Goal: Task Accomplishment & Management: Complete application form

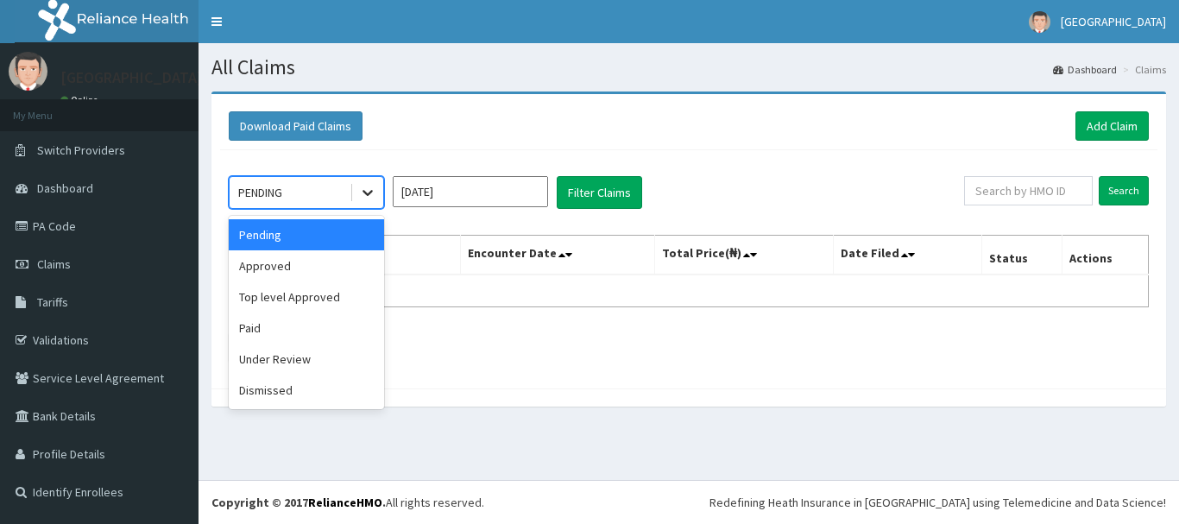
click at [355, 193] on div at bounding box center [367, 192] width 31 height 31
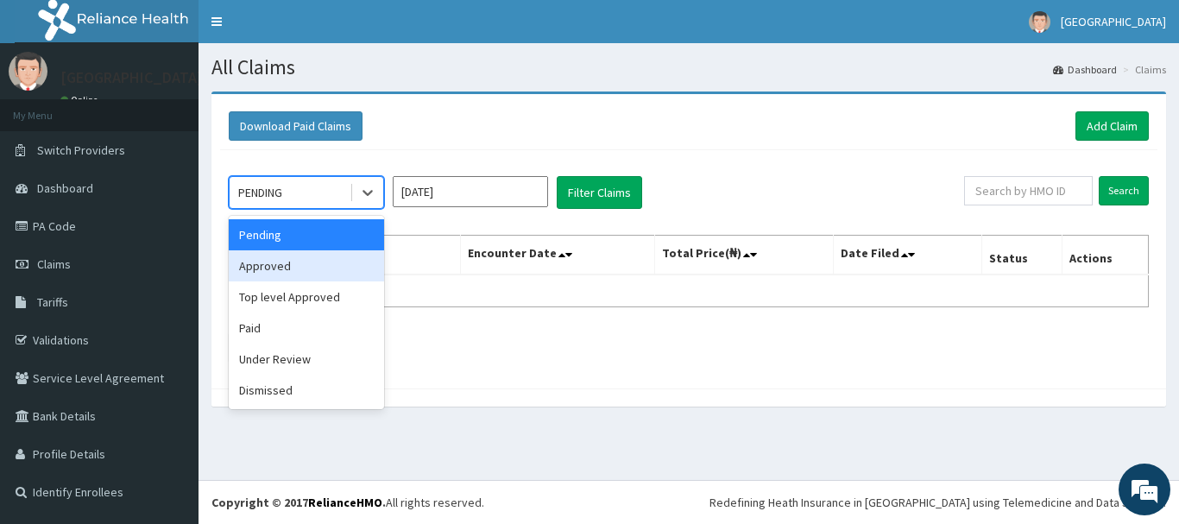
click at [350, 260] on div "Approved" at bounding box center [306, 265] width 155 height 31
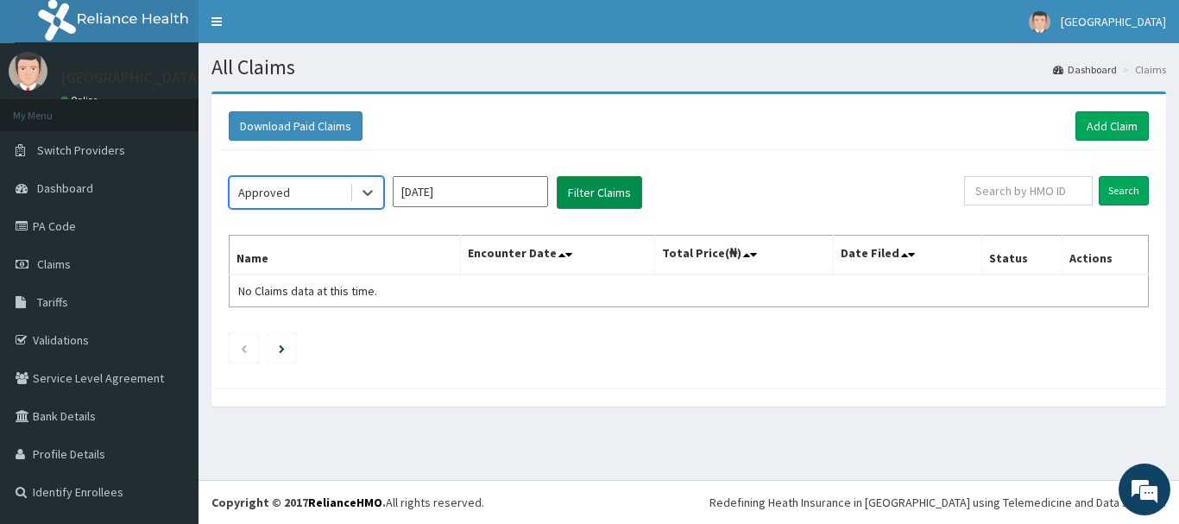
click at [616, 189] on button "Filter Claims" at bounding box center [599, 192] width 85 height 33
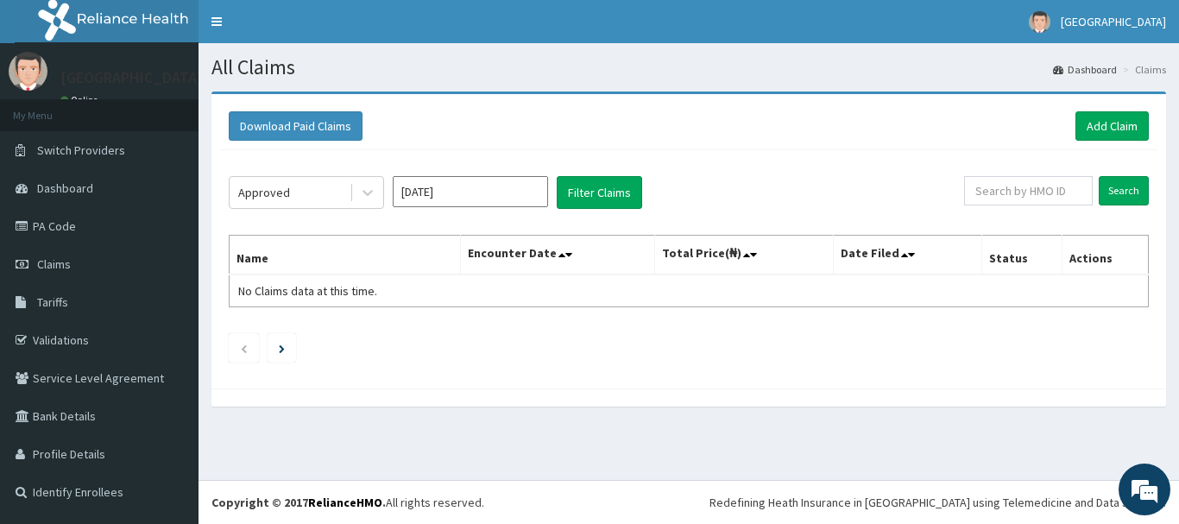
click at [477, 175] on div "Approved Aug 2025 Filter Claims Search Name Encounter Date Total Price(₦) Date …" at bounding box center [688, 265] width 937 height 230
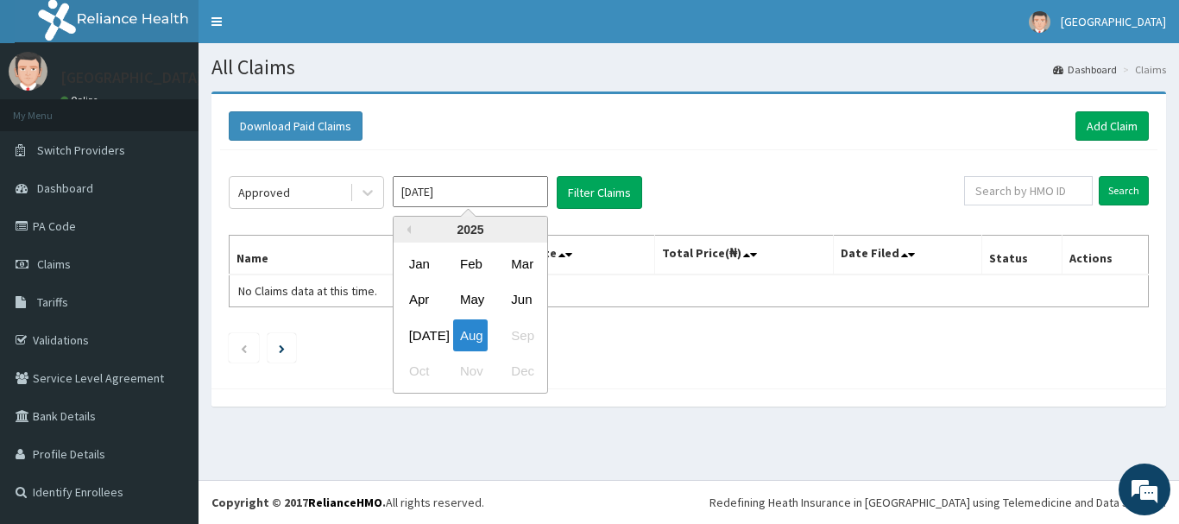
click at [481, 188] on input "Aug 2025" at bounding box center [470, 191] width 155 height 31
click at [402, 333] on div "Jul" at bounding box center [419, 335] width 35 height 32
type input "Jul 2025"
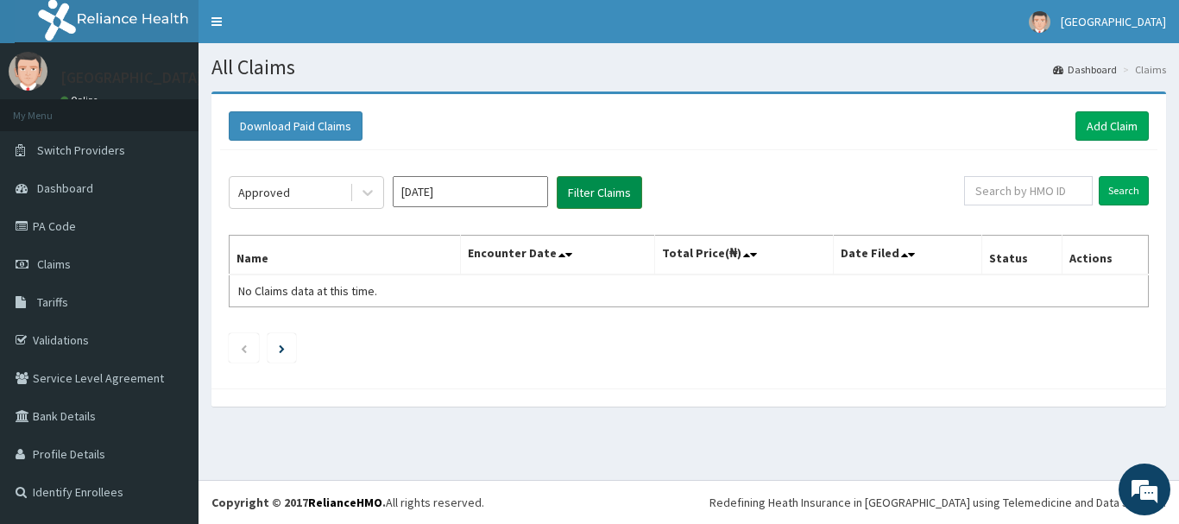
click at [626, 193] on button "Filter Claims" at bounding box center [599, 192] width 85 height 33
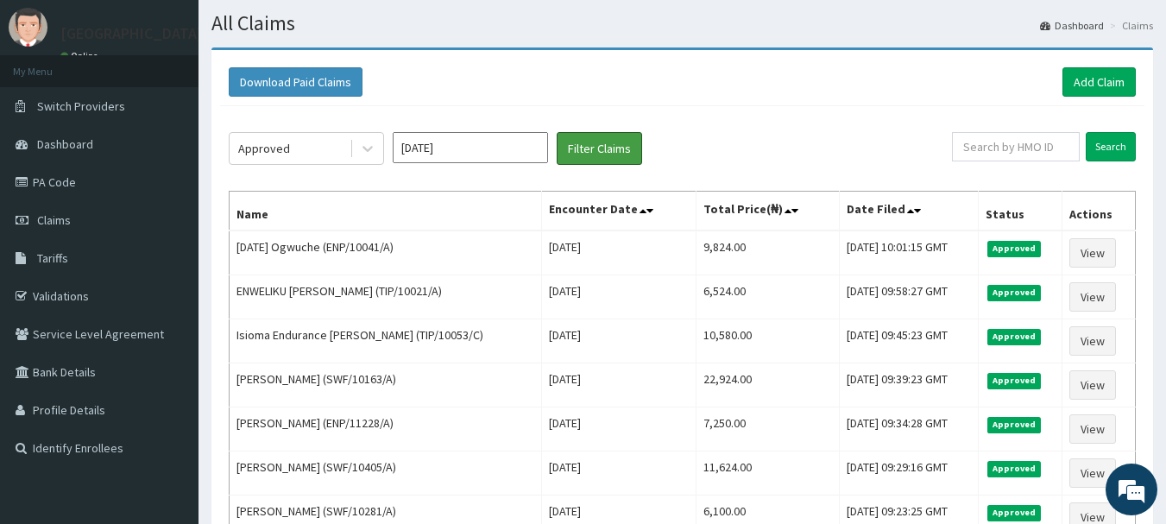
scroll to position [86, 0]
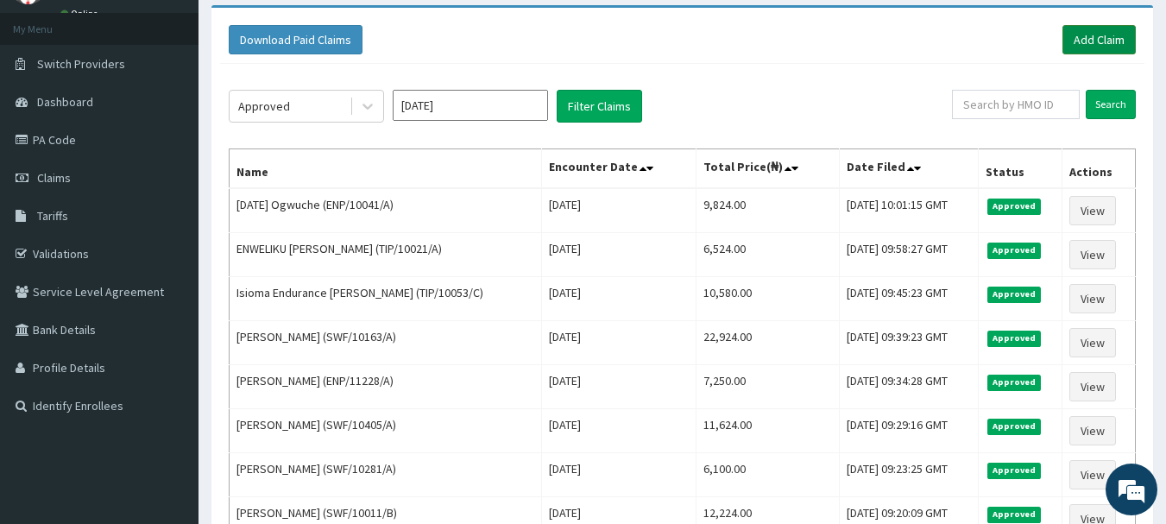
click at [1083, 42] on link "Add Claim" at bounding box center [1098, 39] width 73 height 29
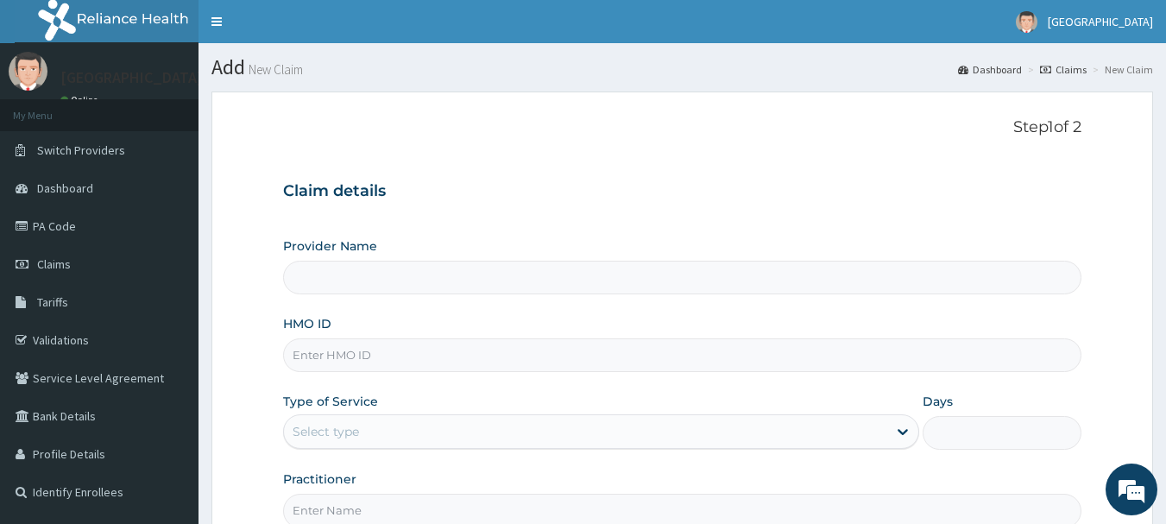
type input "[GEOGRAPHIC_DATA]"
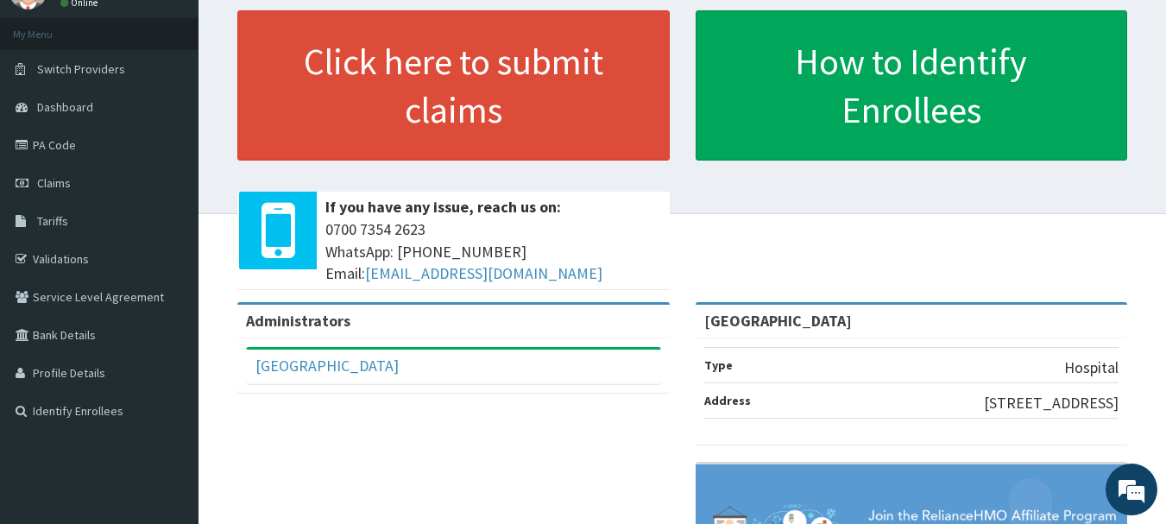
scroll to position [36, 0]
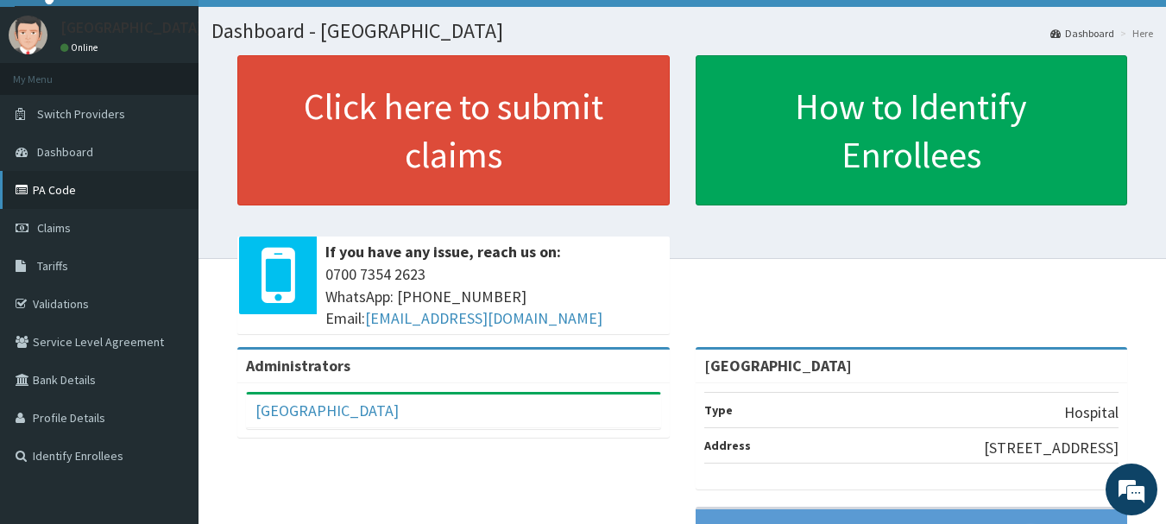
click at [106, 194] on link "PA Code" at bounding box center [99, 190] width 198 height 38
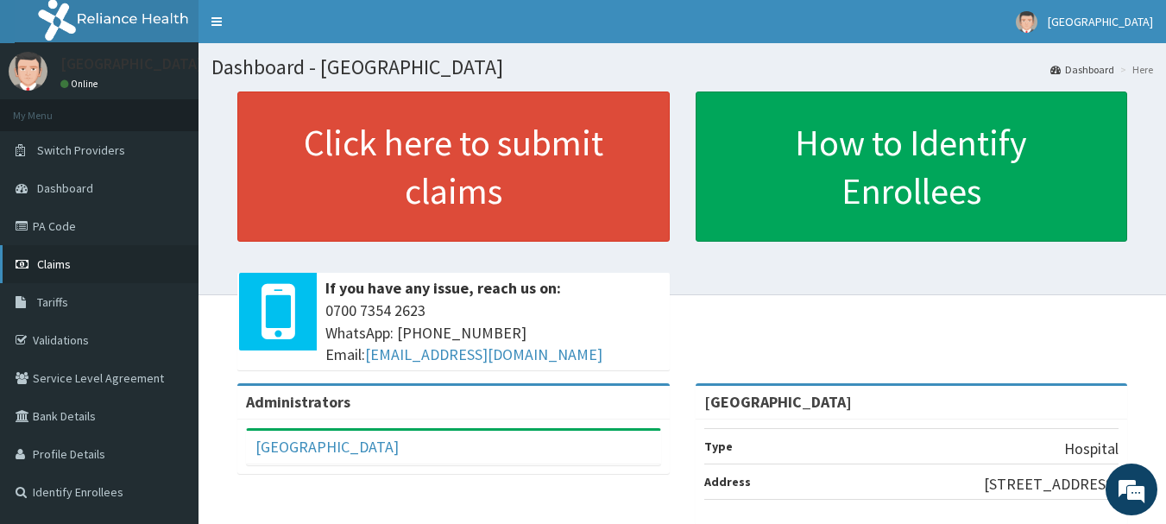
click at [92, 271] on link "Claims" at bounding box center [99, 264] width 198 height 38
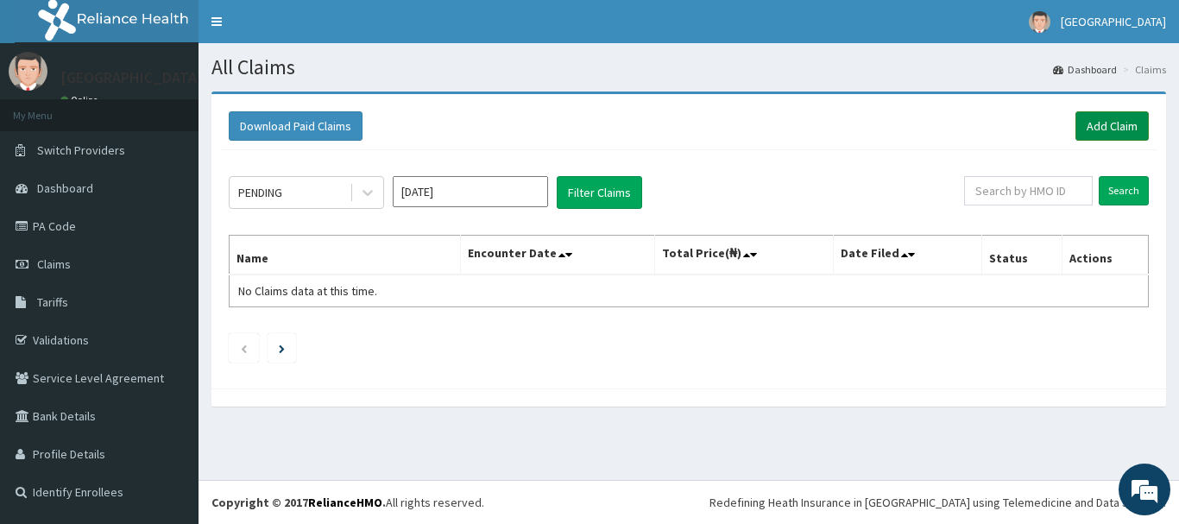
click at [1132, 121] on link "Add Claim" at bounding box center [1111, 125] width 73 height 29
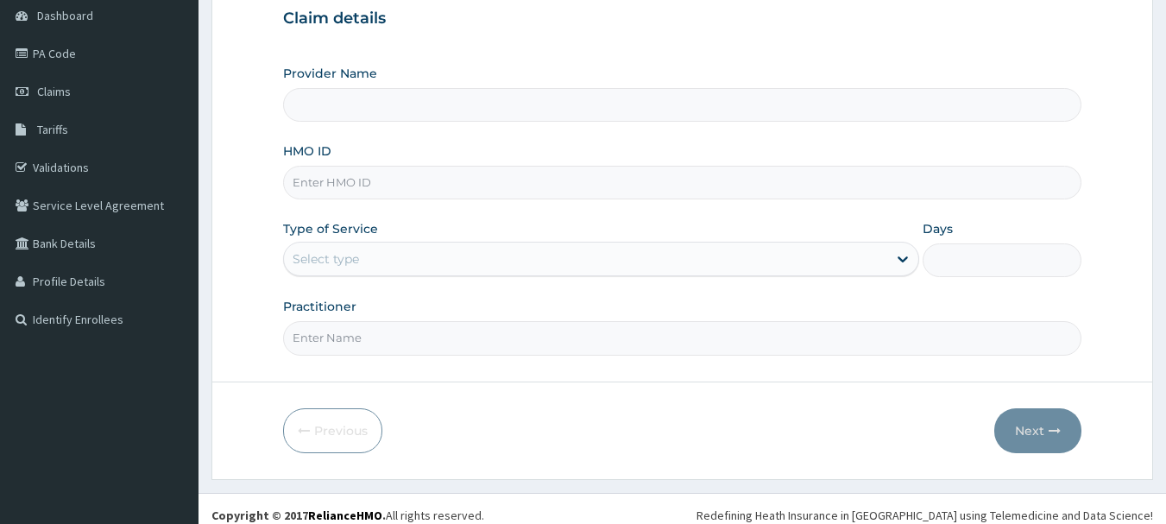
click at [387, 183] on input "HMO ID" at bounding box center [682, 183] width 799 height 34
type input "[GEOGRAPHIC_DATA]"
type input "TIP/10054/A"
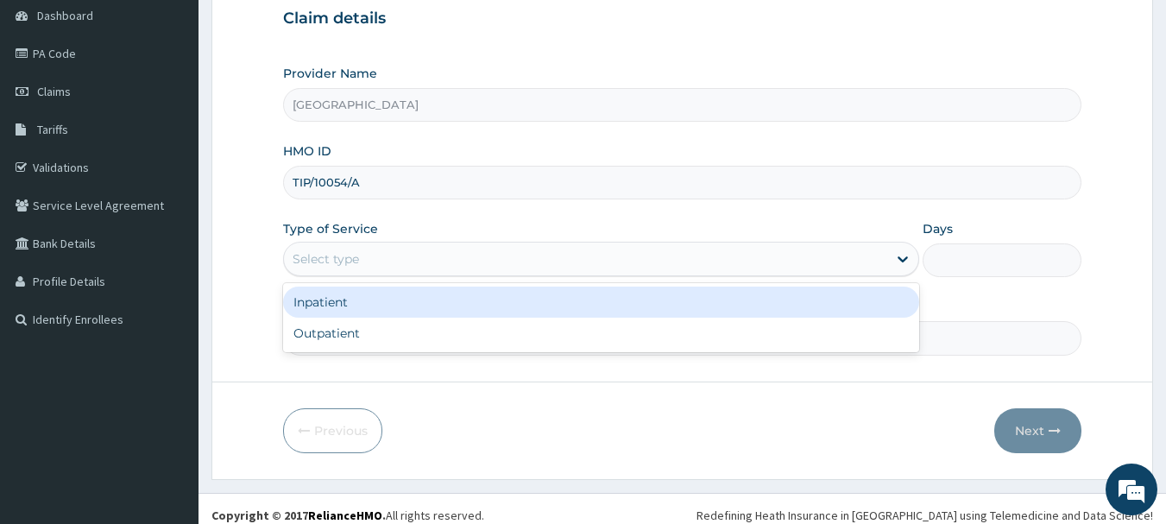
drag, startPoint x: 498, startPoint y: 260, endPoint x: 472, endPoint y: 311, distance: 57.9
click at [497, 260] on div "Select type" at bounding box center [585, 259] width 603 height 28
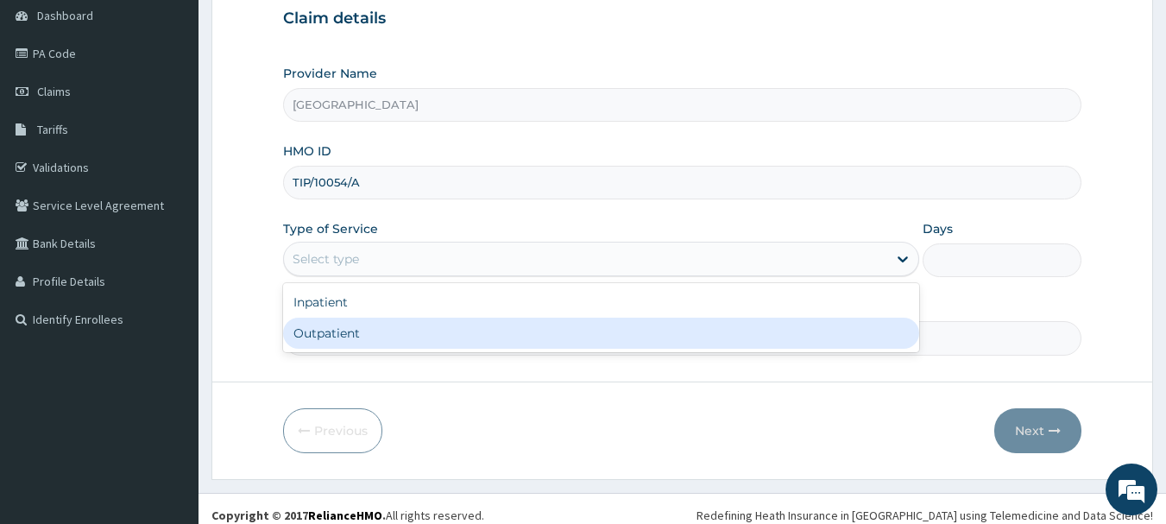
click at [413, 342] on div "Outpatient" at bounding box center [601, 333] width 636 height 31
type input "1"
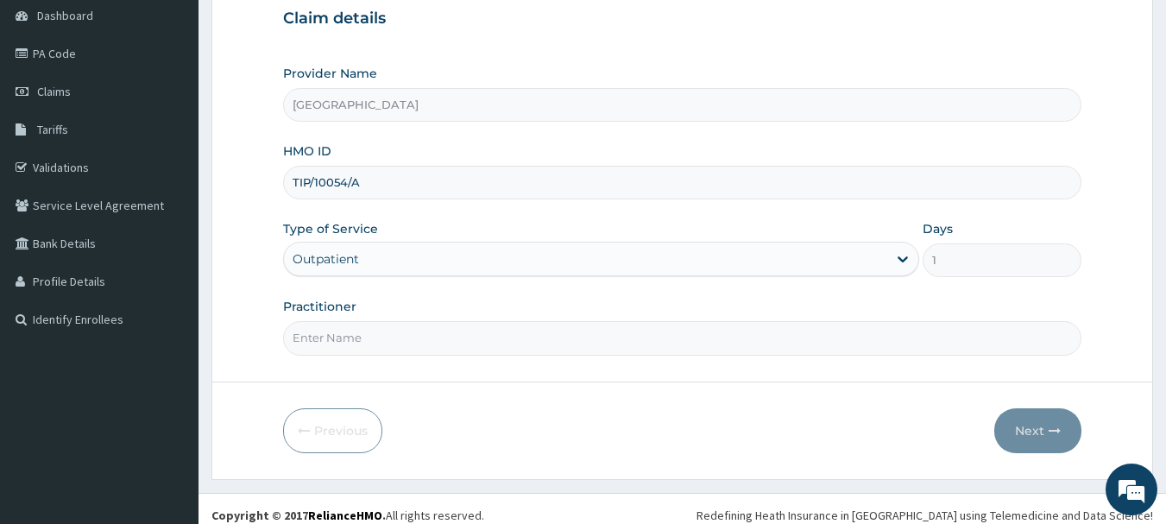
click at [410, 349] on input "Practitioner" at bounding box center [682, 338] width 799 height 34
type input "Dr Okolonji Uchenna"
click at [1060, 425] on button "Next" at bounding box center [1037, 430] width 87 height 45
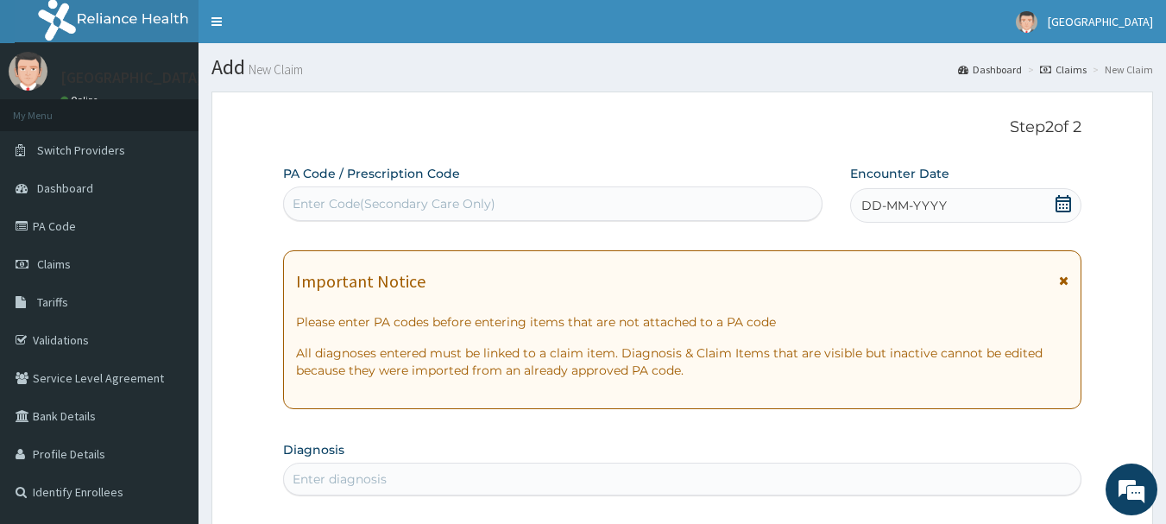
click at [978, 196] on div "DD-MM-YYYY" at bounding box center [965, 205] width 231 height 35
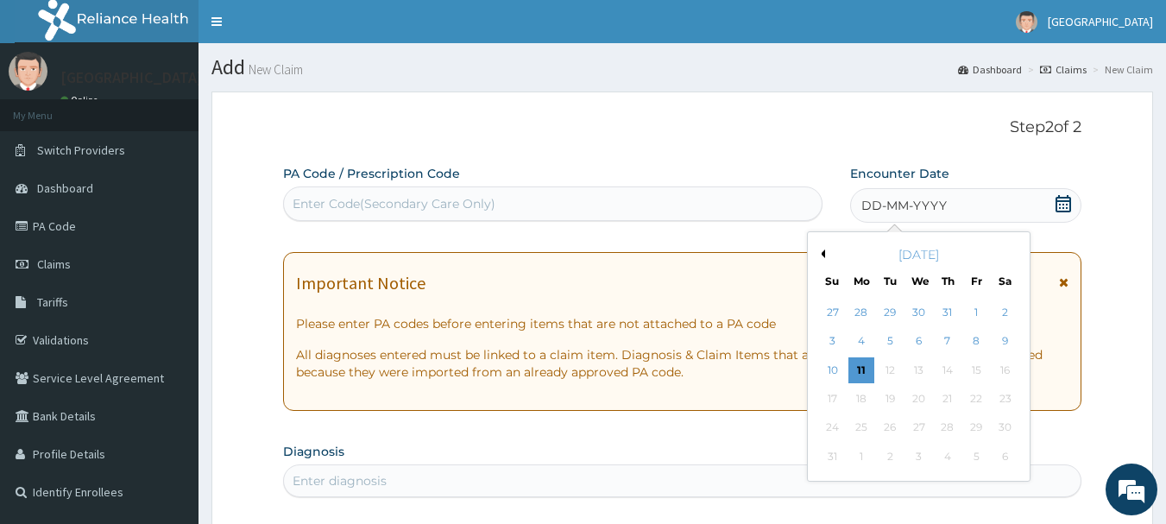
click at [821, 254] on button "Previous Month" at bounding box center [820, 253] width 9 height 9
click at [923, 373] on div "16" at bounding box center [919, 370] width 26 height 26
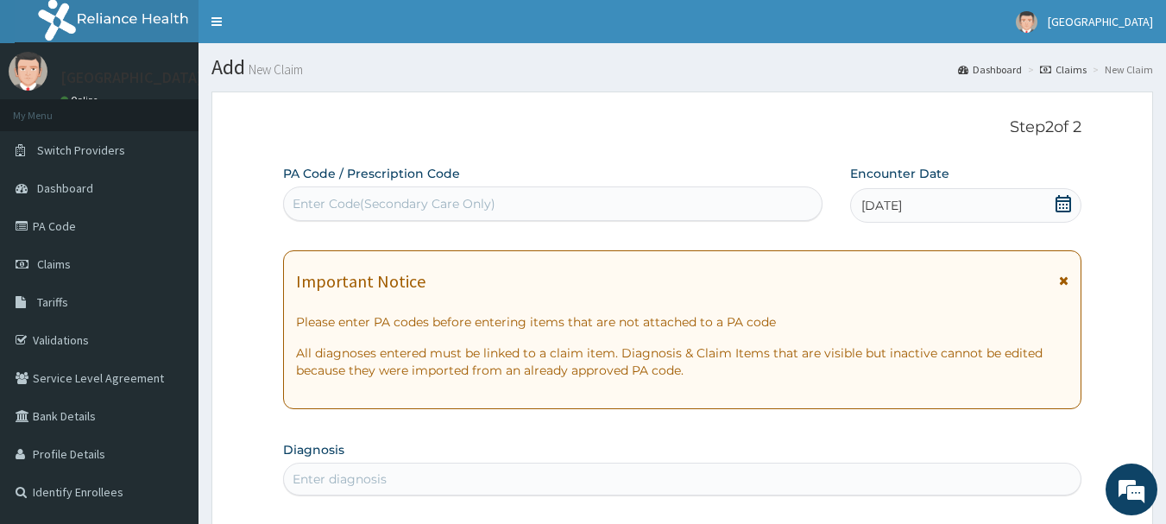
click at [379, 194] on div "Enter Code(Secondary Care Only)" at bounding box center [553, 204] width 538 height 28
paste input "PA/41166F"
type input "PA/41166F"
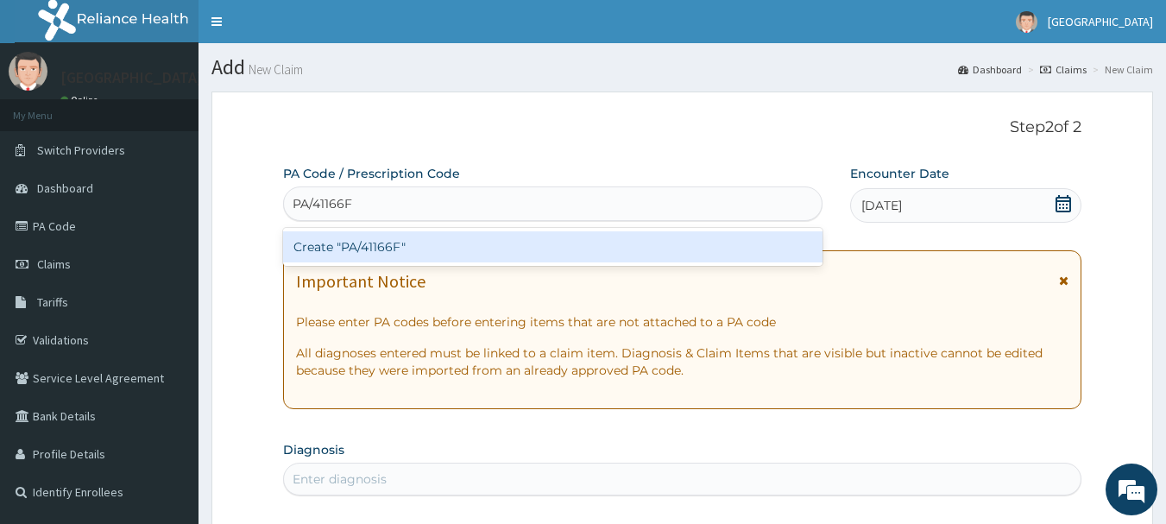
click at [389, 245] on div "Create "PA/41166F"" at bounding box center [553, 246] width 540 height 31
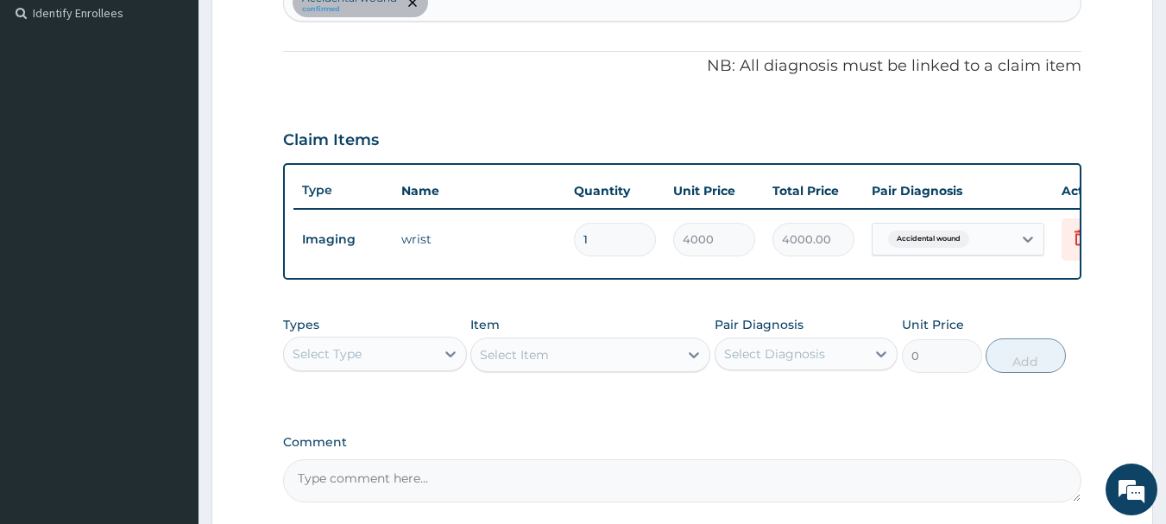
scroll to position [456, 0]
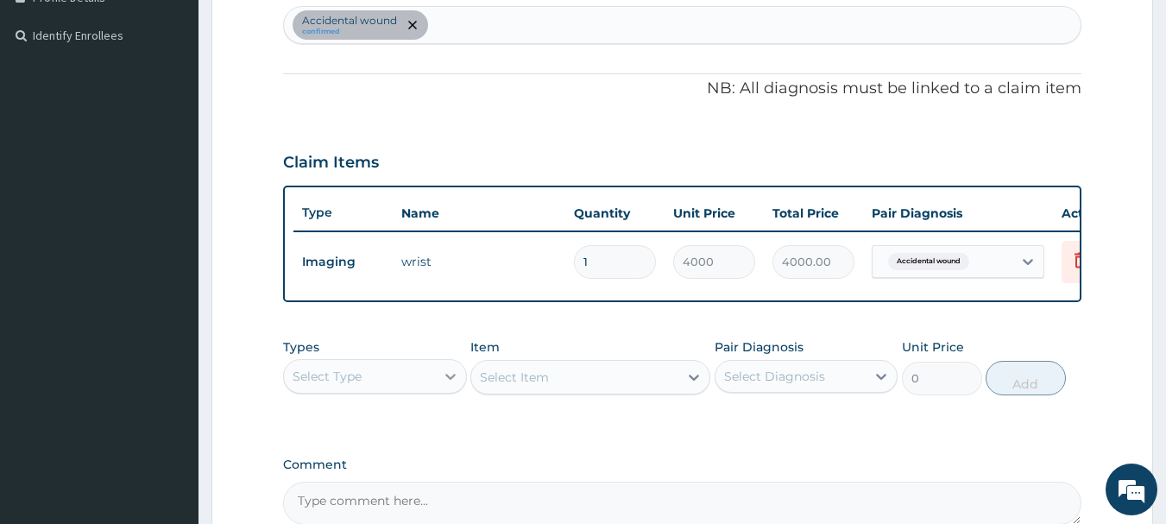
click at [437, 392] on div at bounding box center [450, 376] width 31 height 31
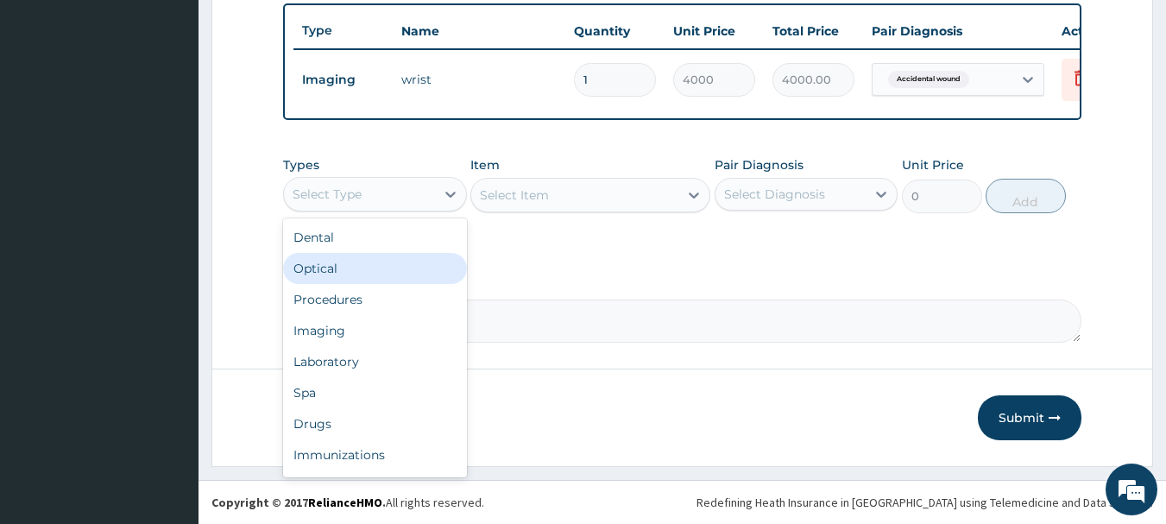
scroll to position [651, 0]
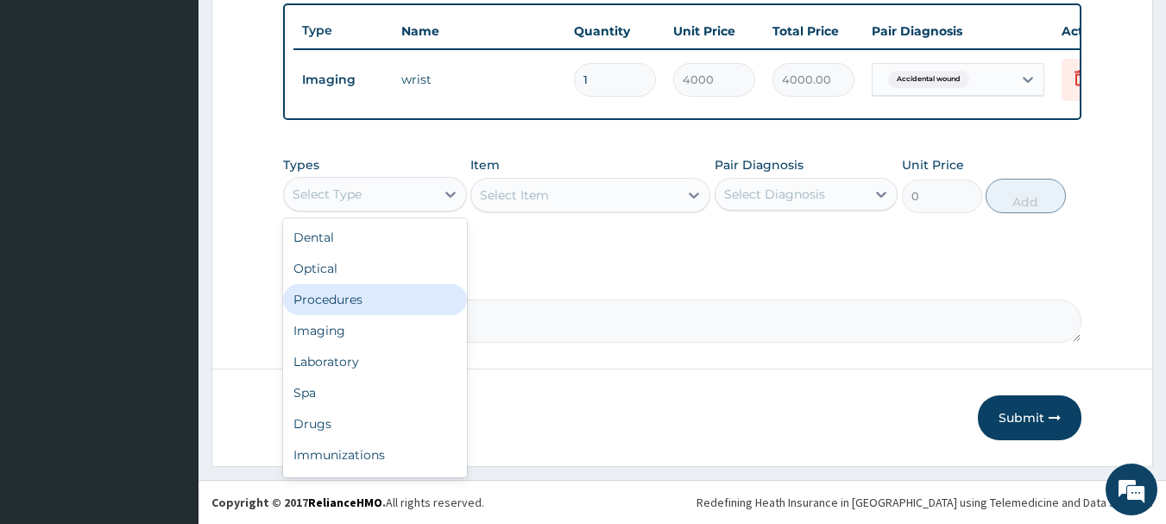
click at [388, 295] on div "Procedures" at bounding box center [375, 299] width 184 height 31
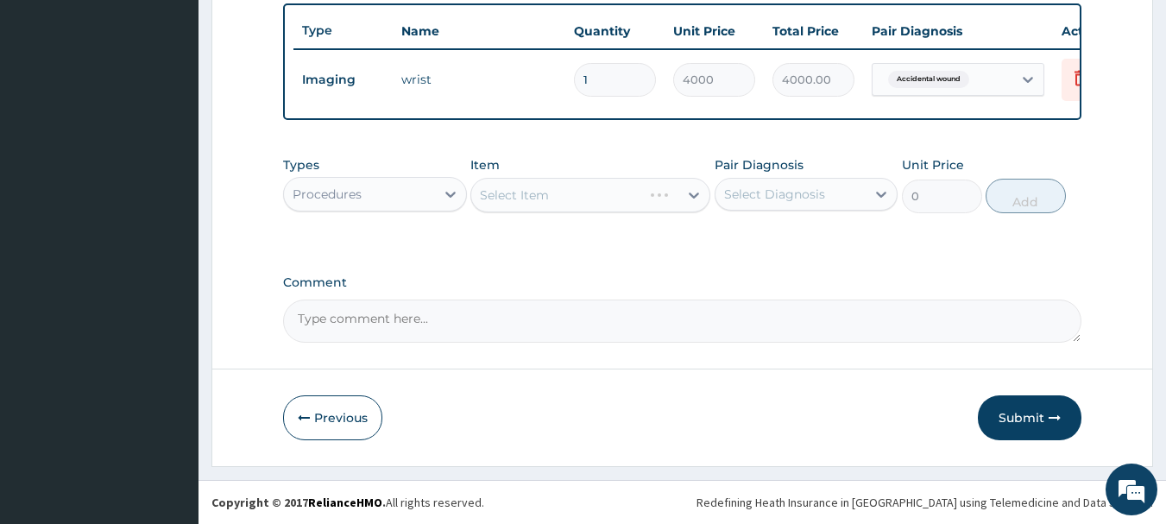
click at [840, 200] on div "Select Diagnosis" at bounding box center [790, 194] width 151 height 28
click at [836, 242] on label "Accidental wound" at bounding box center [800, 236] width 114 height 17
checkbox input "true"
click at [631, 198] on div "Select Item" at bounding box center [574, 195] width 207 height 28
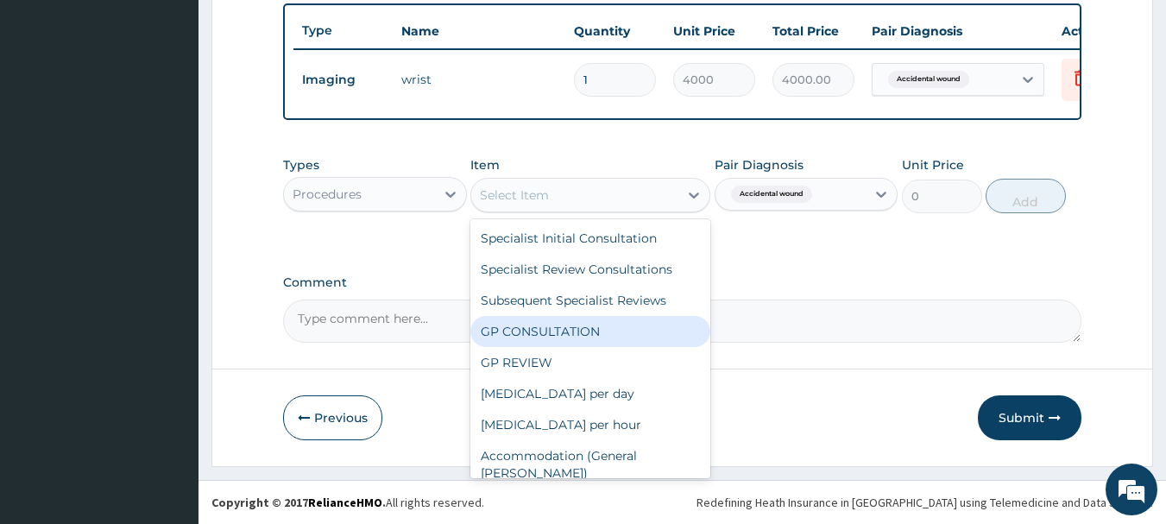
click at [600, 333] on div "GP CONSULTATION" at bounding box center [590, 331] width 240 height 31
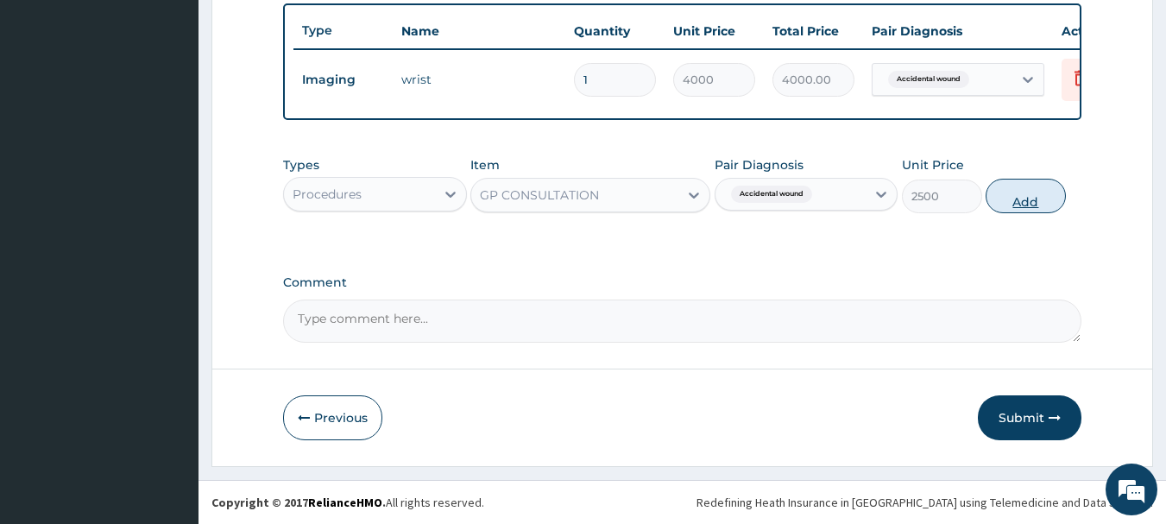
click at [1049, 193] on button "Add" at bounding box center [1025, 196] width 80 height 35
type input "0"
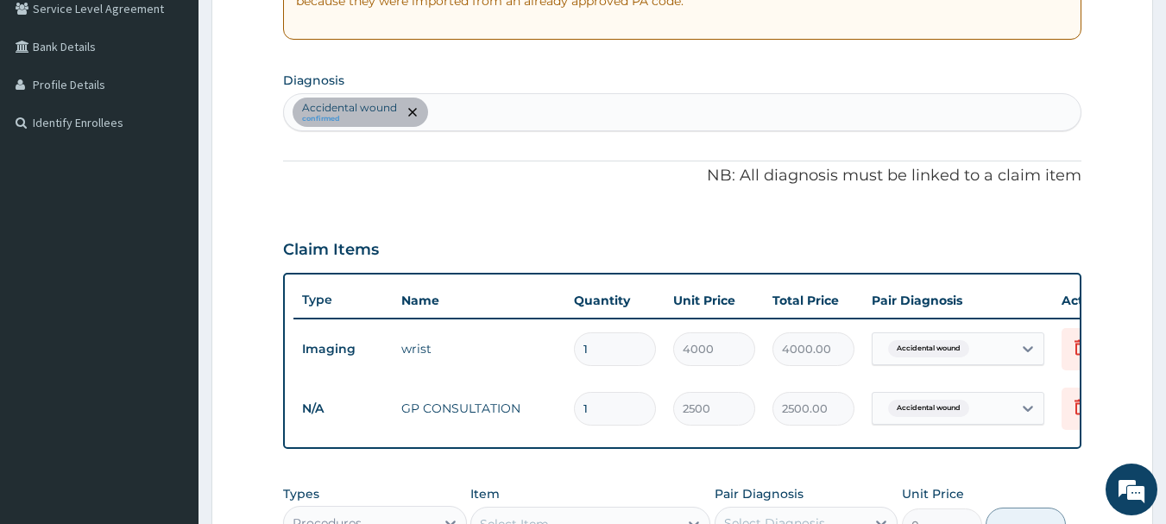
scroll to position [565, 0]
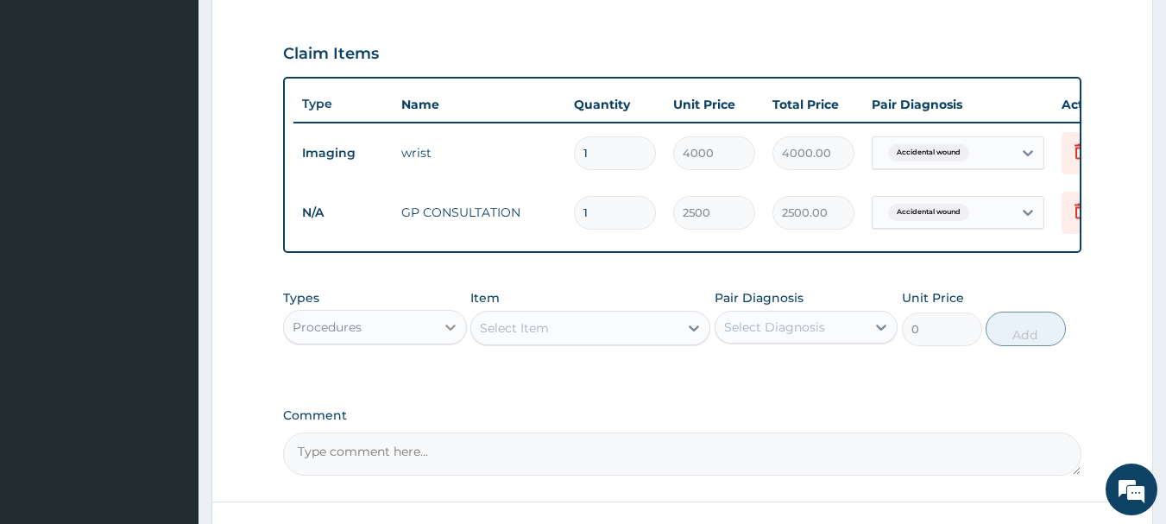
click at [454, 328] on div at bounding box center [450, 326] width 31 height 31
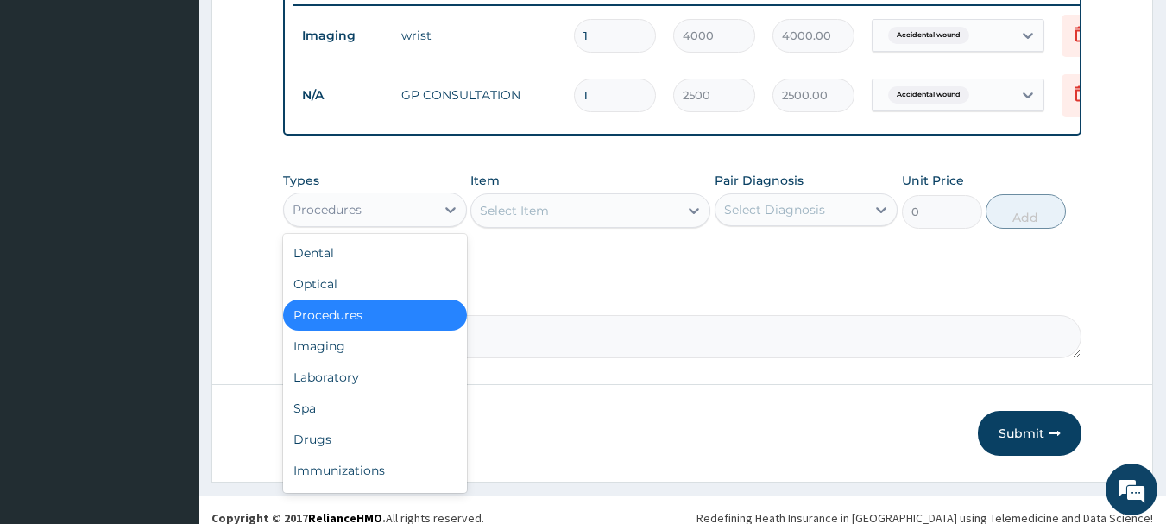
scroll to position [711, 0]
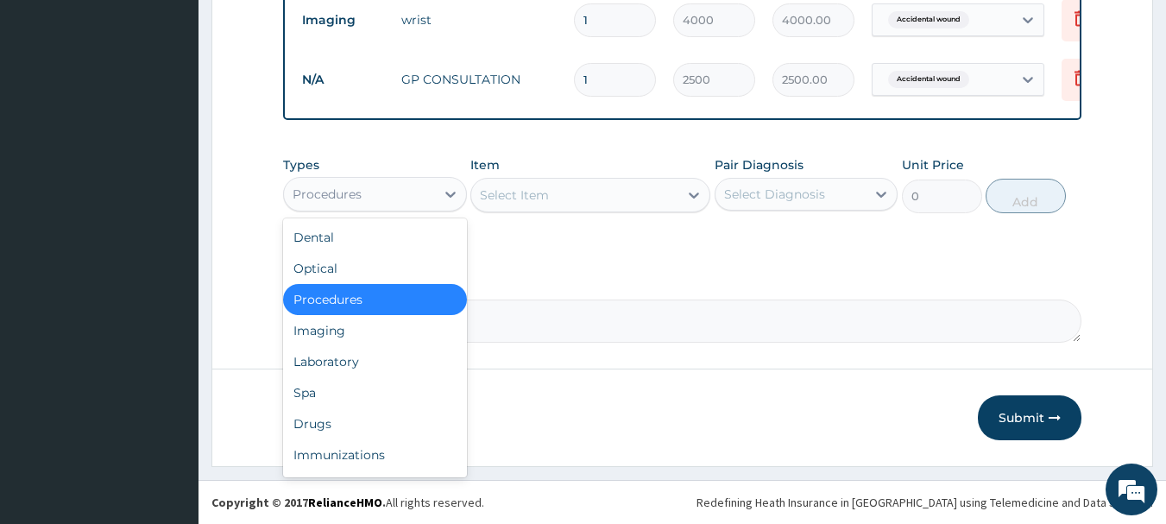
click at [555, 204] on div "Select Item" at bounding box center [574, 195] width 207 height 28
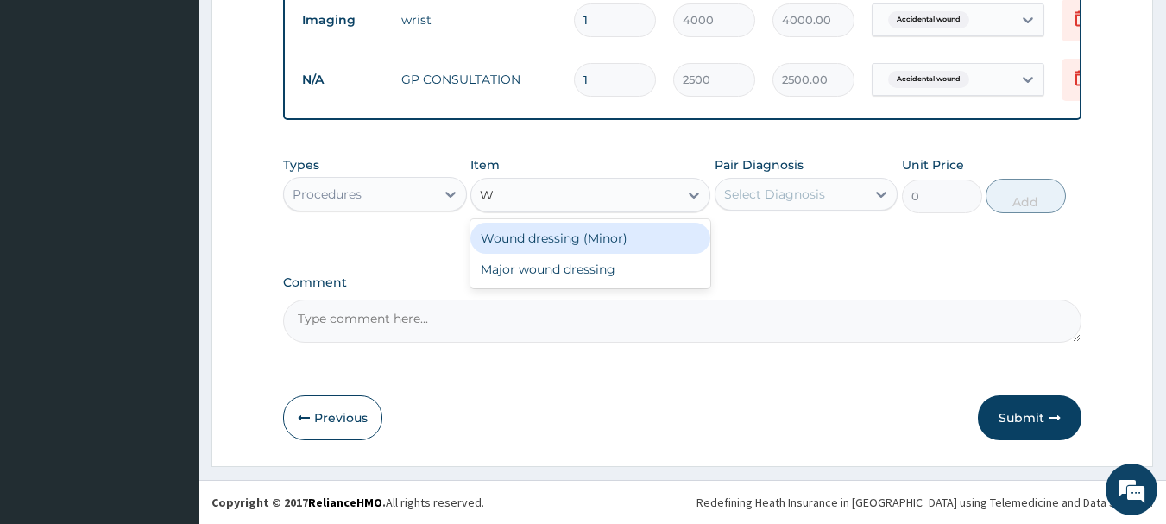
type input "WO"
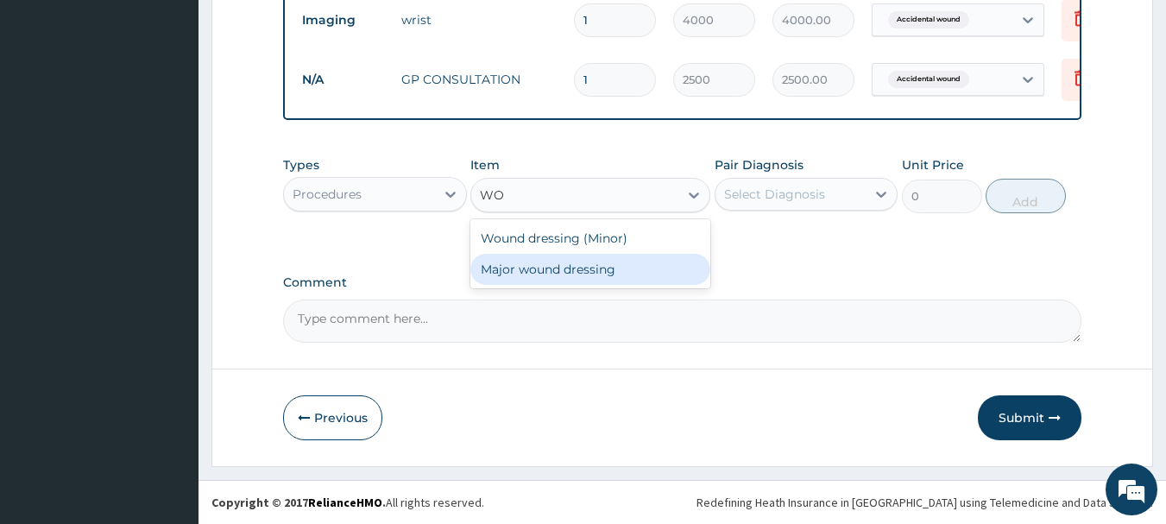
click at [631, 278] on div "Major wound dressing" at bounding box center [590, 269] width 240 height 31
type input "1500"
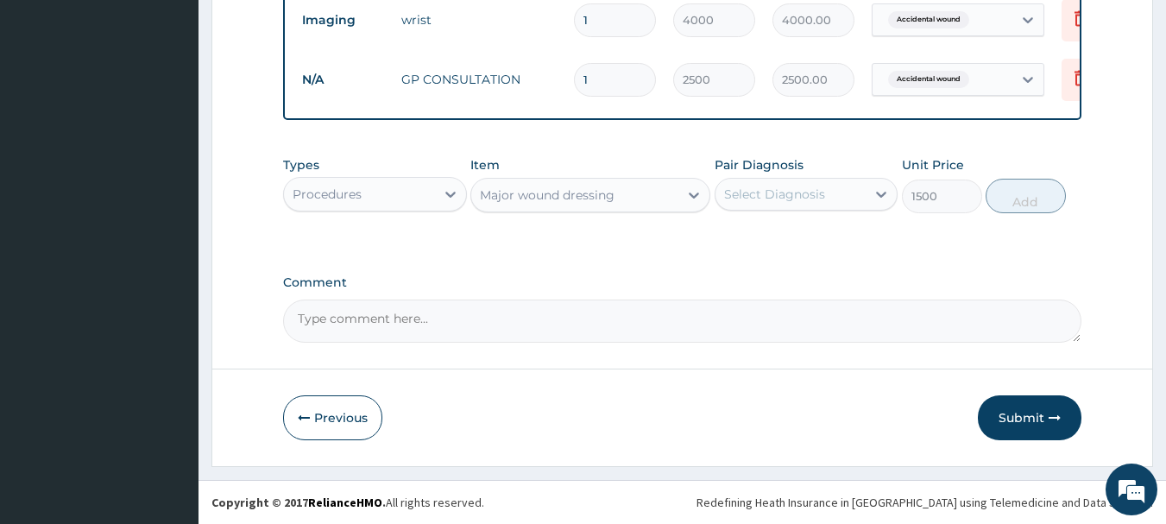
click at [663, 197] on div "Major wound dressing" at bounding box center [574, 195] width 207 height 28
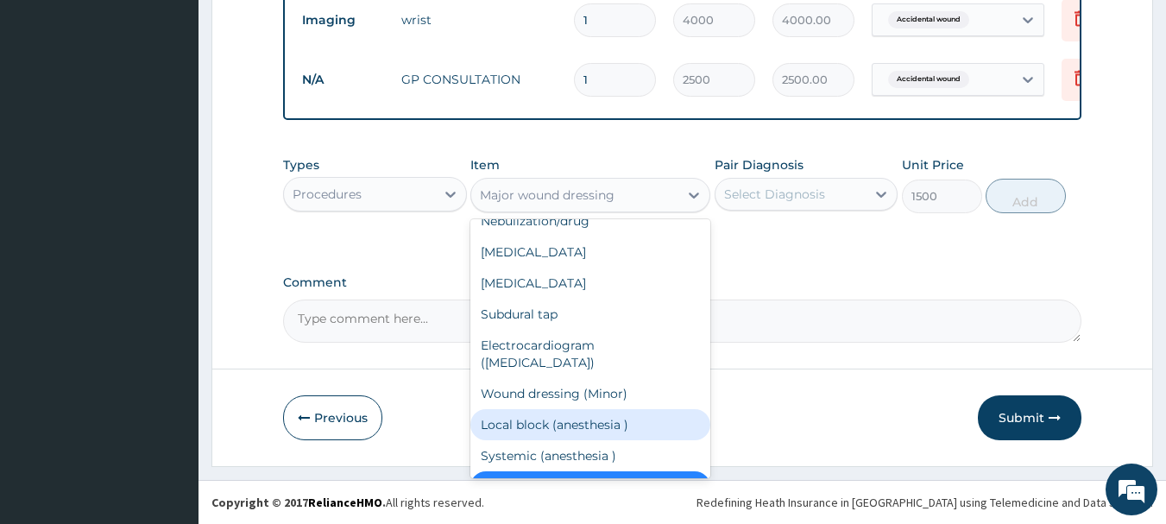
scroll to position [494, 0]
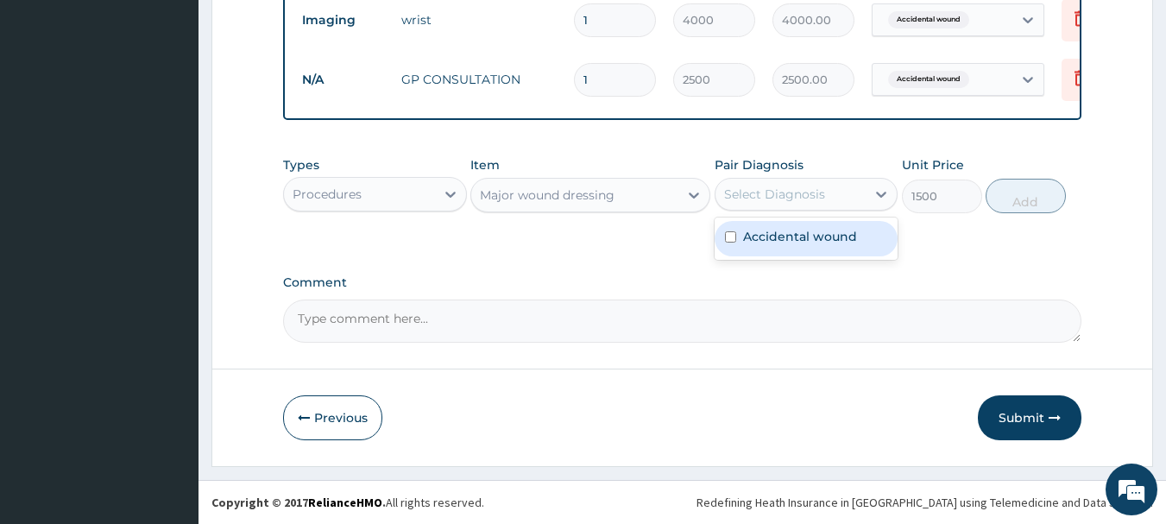
click at [814, 193] on div "Select Diagnosis" at bounding box center [774, 194] width 101 height 17
click at [793, 231] on label "Accidental wound" at bounding box center [800, 236] width 114 height 17
checkbox input "true"
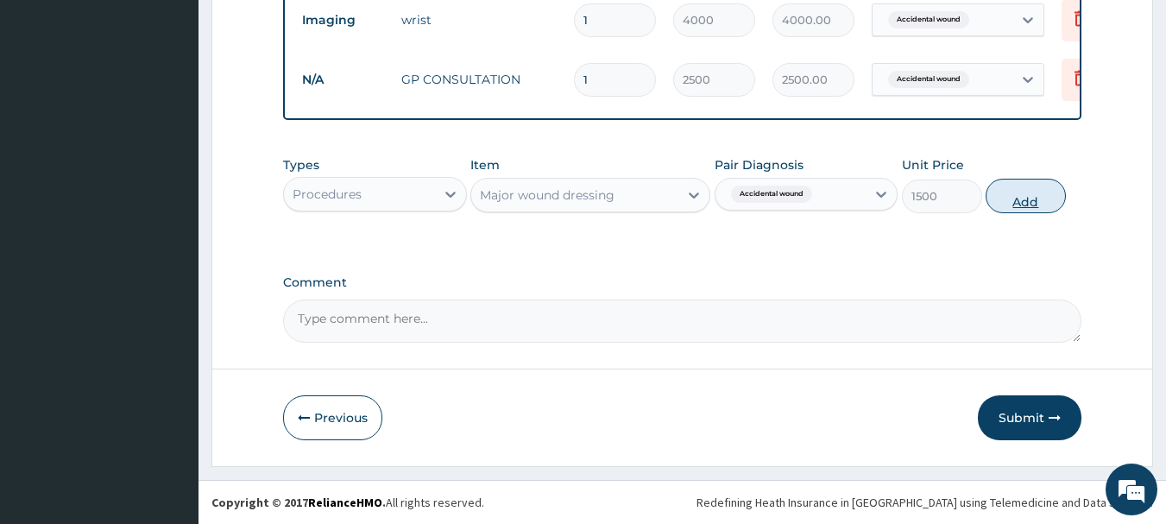
click at [1043, 195] on button "Add" at bounding box center [1025, 196] width 80 height 35
type input "0"
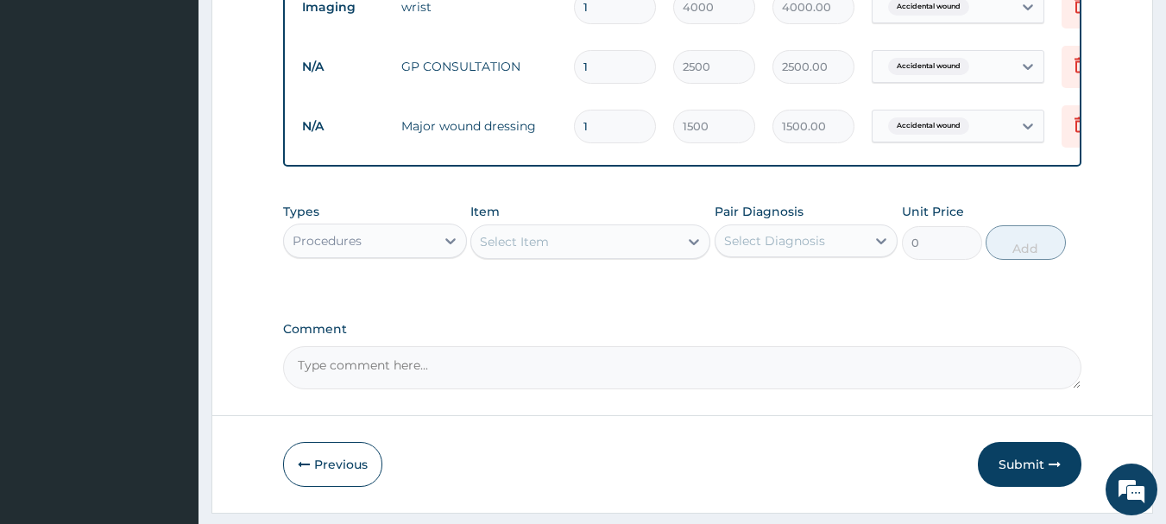
click at [607, 122] on input "1" at bounding box center [615, 127] width 82 height 34
type input "0.00"
type input "3"
type input "4500.00"
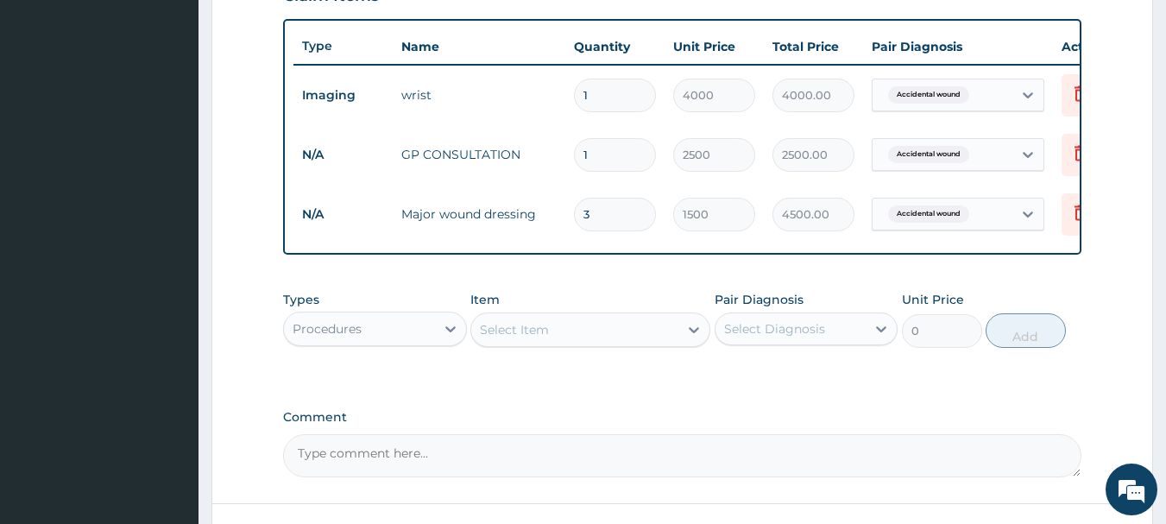
scroll to position [625, 0]
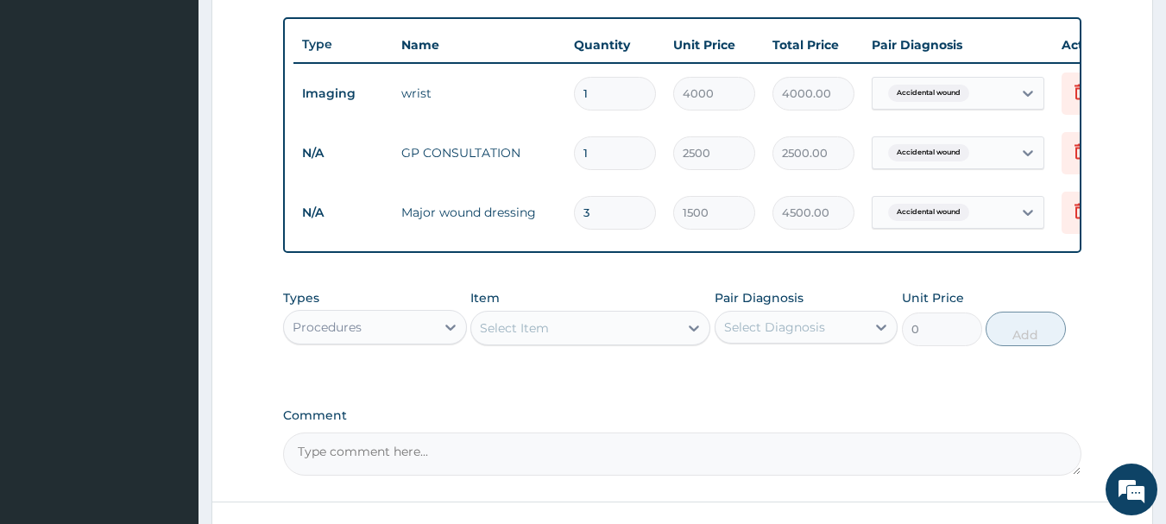
type input "3"
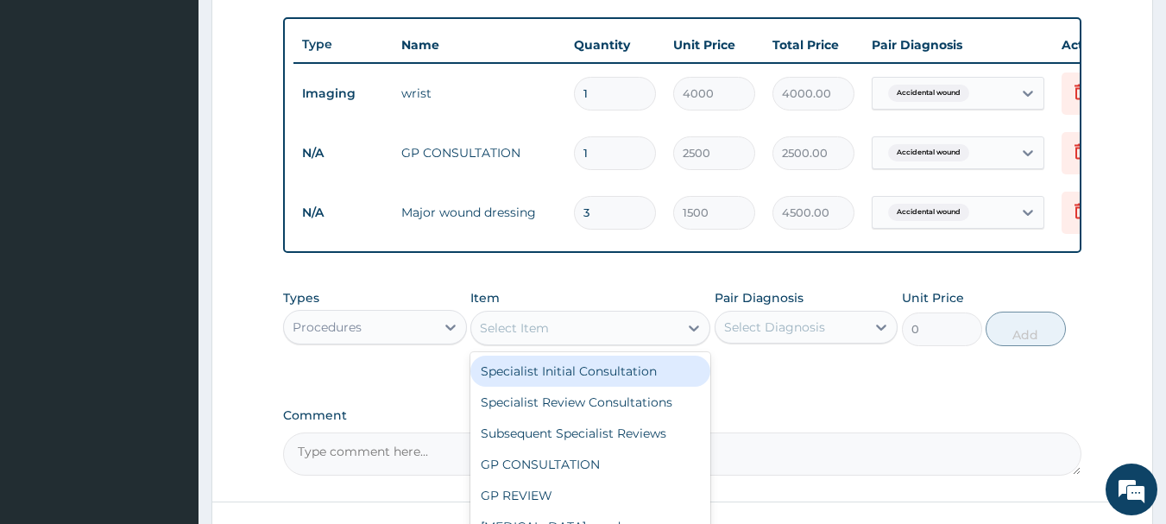
click at [576, 330] on div "Select Item" at bounding box center [574, 328] width 207 height 28
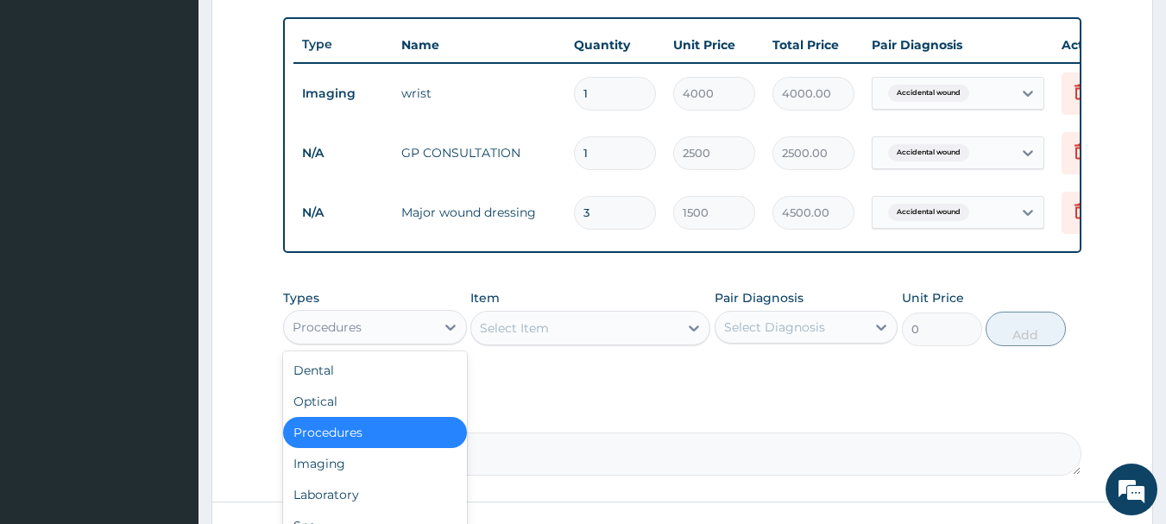
click at [374, 341] on div "Procedures" at bounding box center [359, 327] width 151 height 28
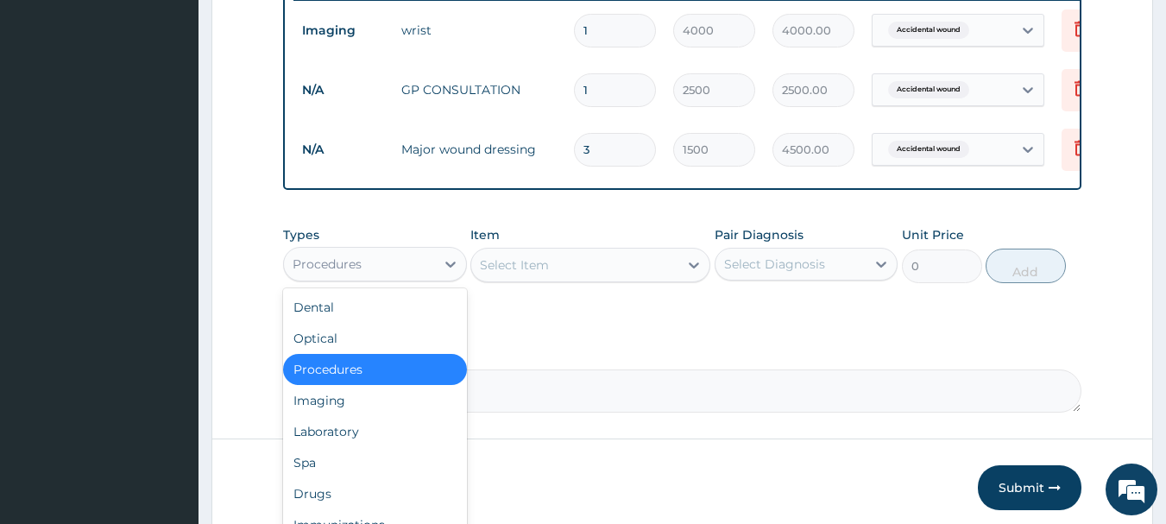
scroll to position [770, 0]
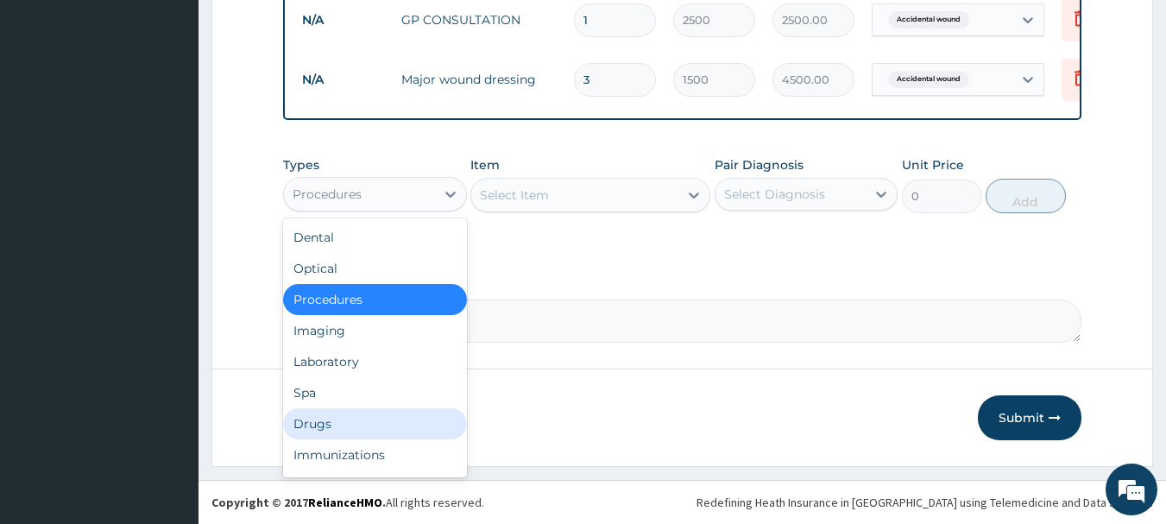
click at [349, 418] on div "Drugs" at bounding box center [375, 423] width 184 height 31
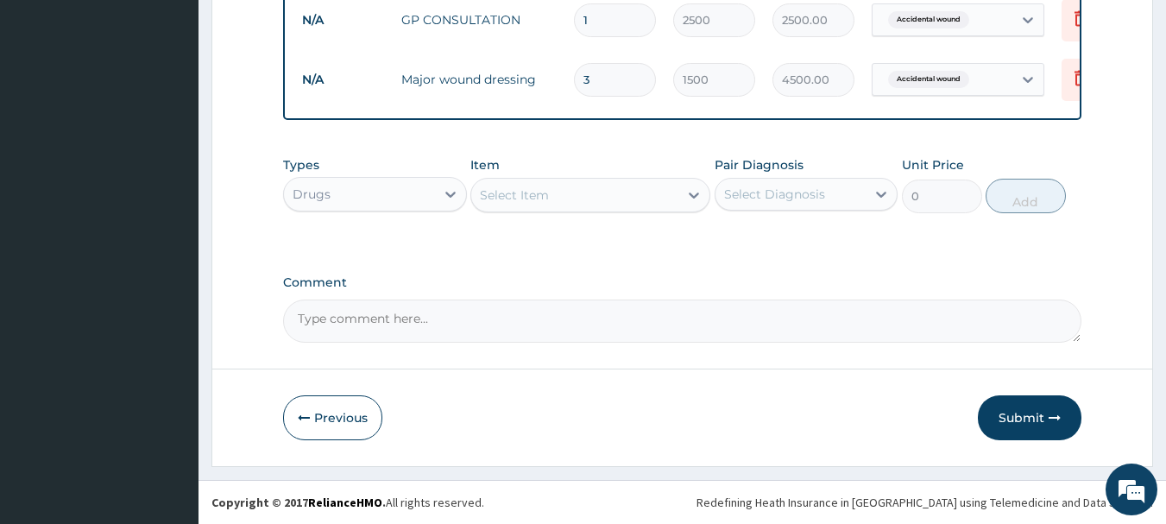
click at [638, 198] on div "Select Item" at bounding box center [574, 195] width 207 height 28
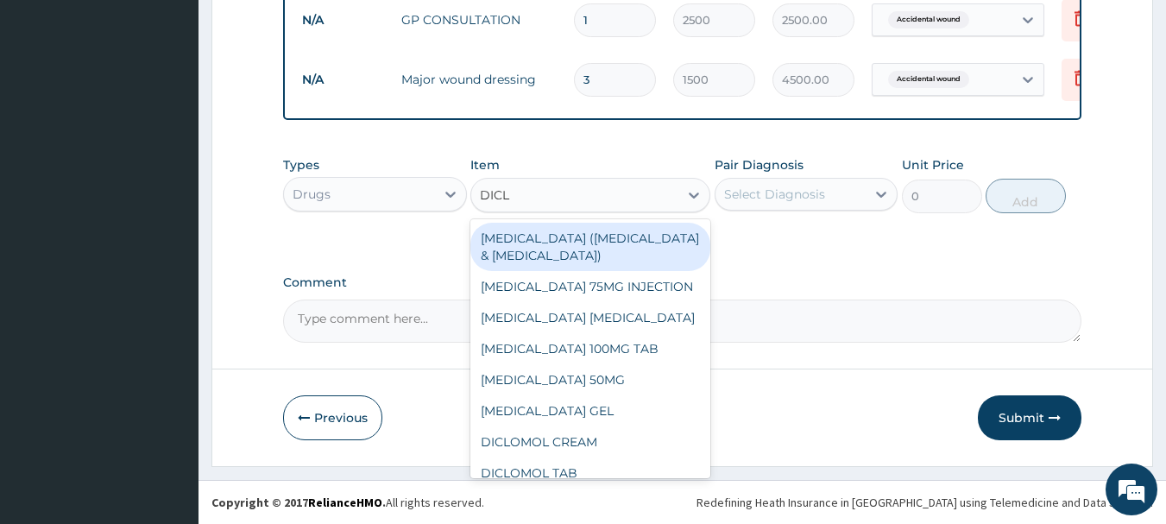
type input "DICLO"
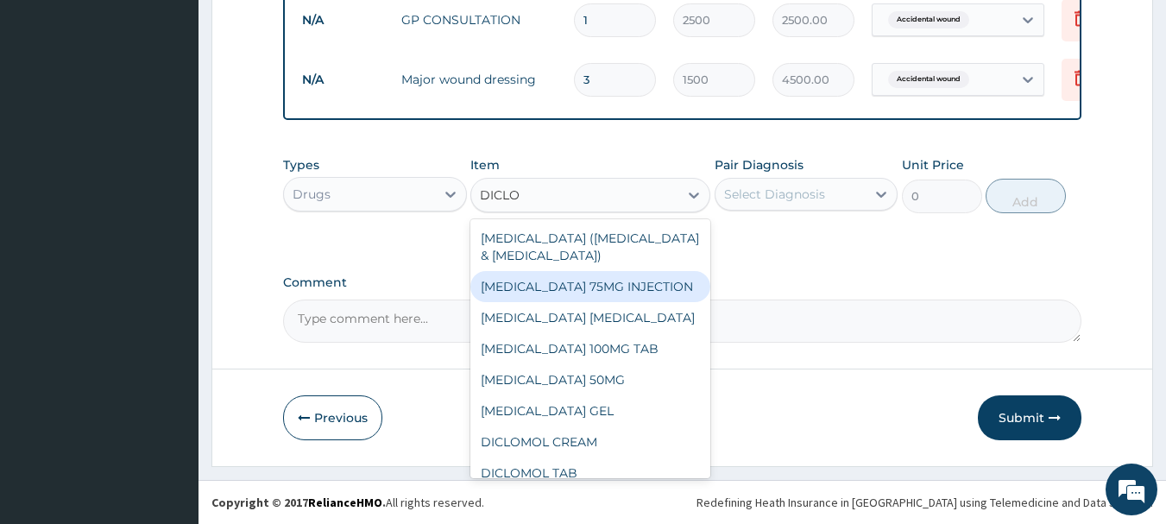
click at [638, 290] on div "DICLOFENAC 75MG INJECTION" at bounding box center [590, 286] width 240 height 31
type input "300"
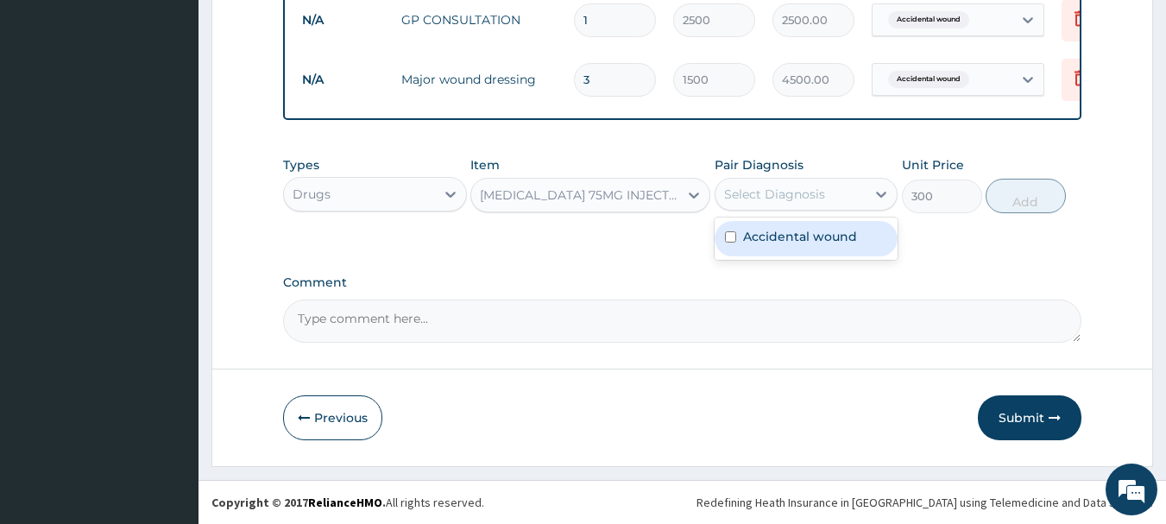
click at [806, 193] on div "Select Diagnosis" at bounding box center [774, 194] width 101 height 17
click at [799, 230] on label "Accidental wound" at bounding box center [800, 236] width 114 height 17
checkbox input "true"
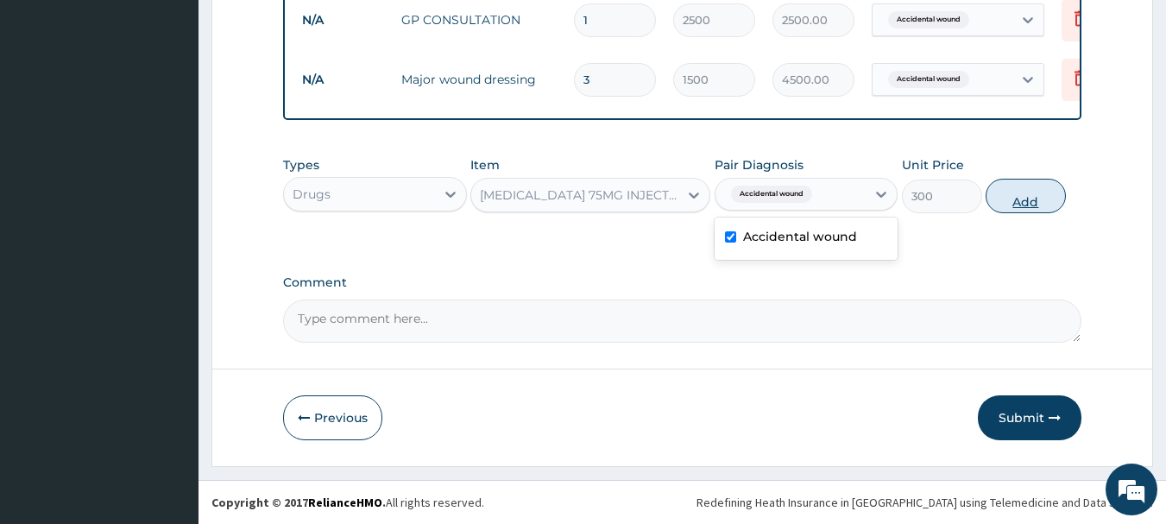
click at [1005, 193] on button "Add" at bounding box center [1025, 196] width 80 height 35
type input "0"
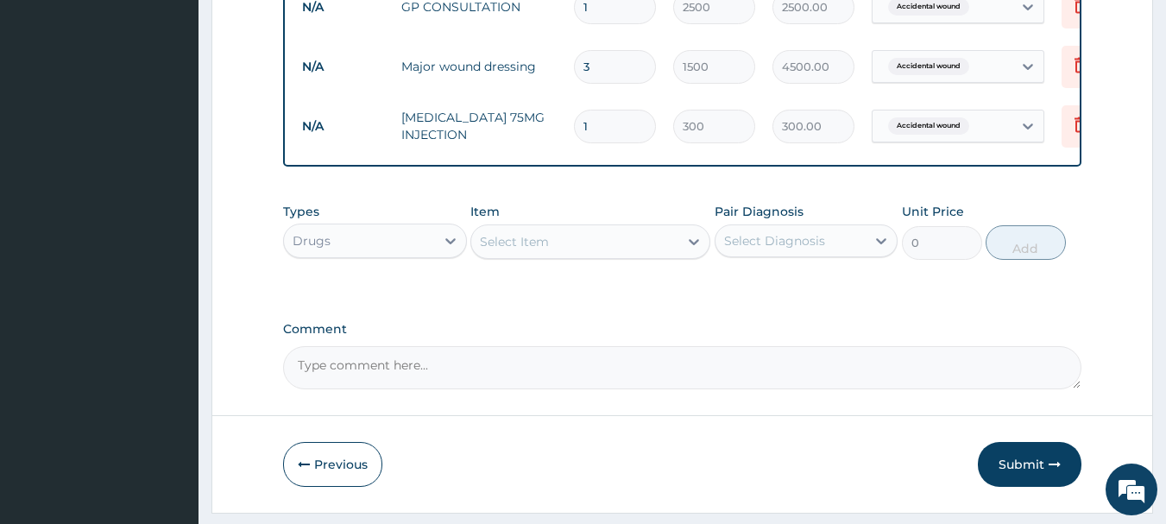
click at [596, 251] on div "Select Item" at bounding box center [574, 242] width 207 height 28
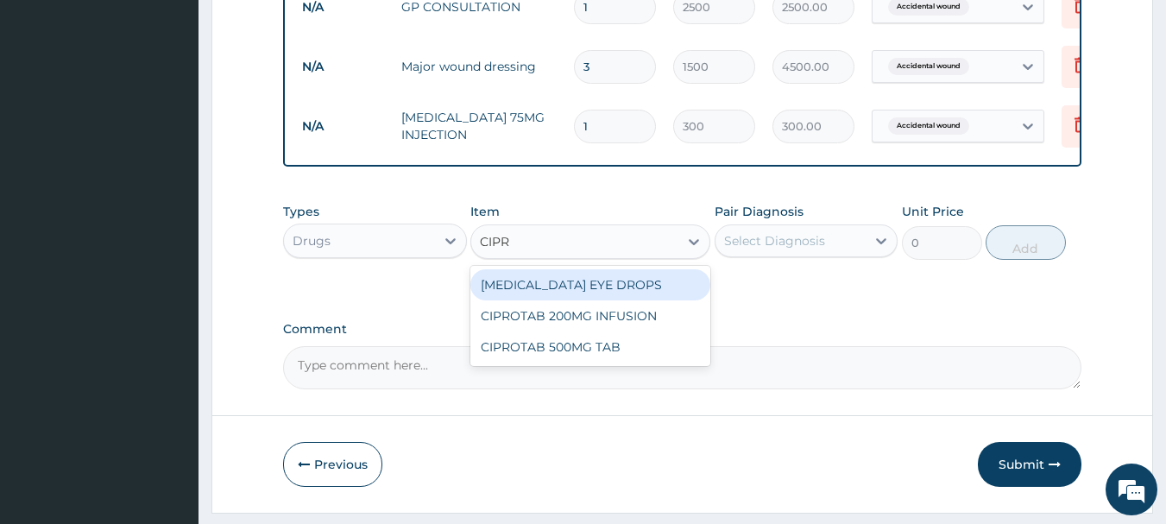
type input "CIPRO"
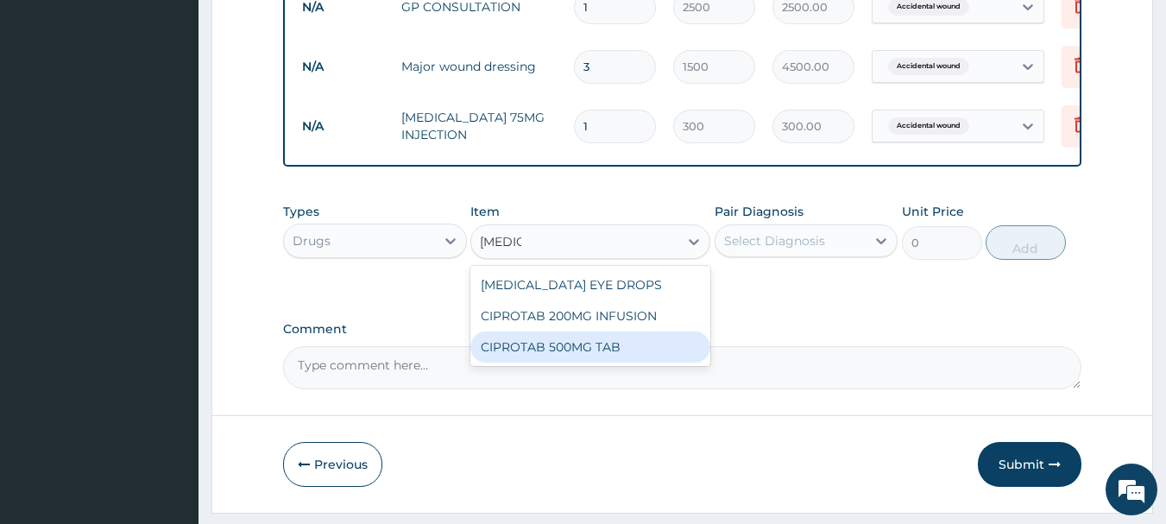
click at [561, 355] on div "CIPROTAB 500MG TAB" at bounding box center [590, 346] width 240 height 31
type input "200"
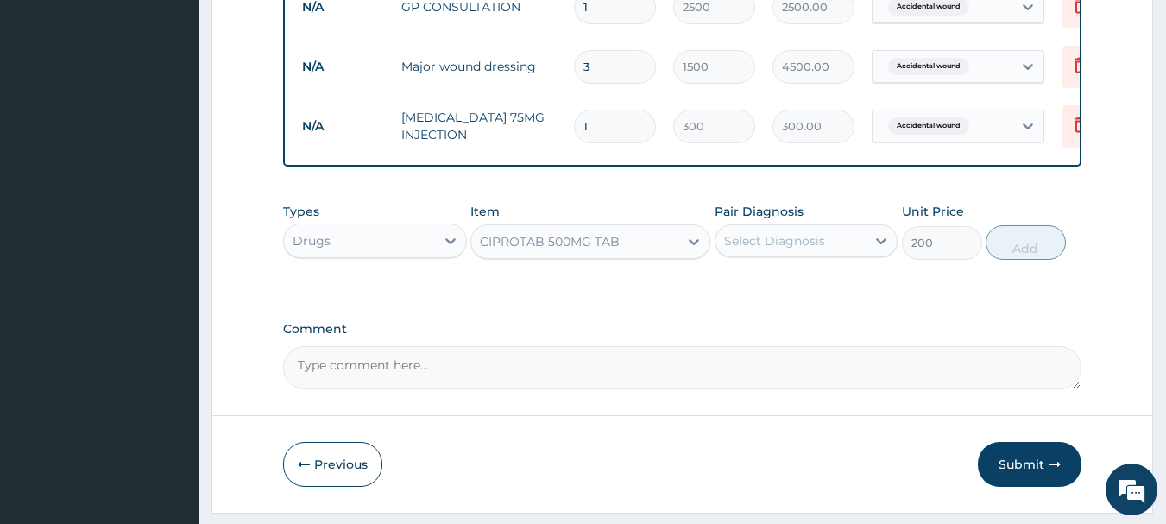
click at [808, 249] on div "Select Diagnosis" at bounding box center [774, 240] width 101 height 17
click at [798, 290] on label "Accidental wound" at bounding box center [800, 282] width 114 height 17
checkbox input "true"
click at [1021, 255] on button "Add" at bounding box center [1025, 242] width 80 height 35
type input "0"
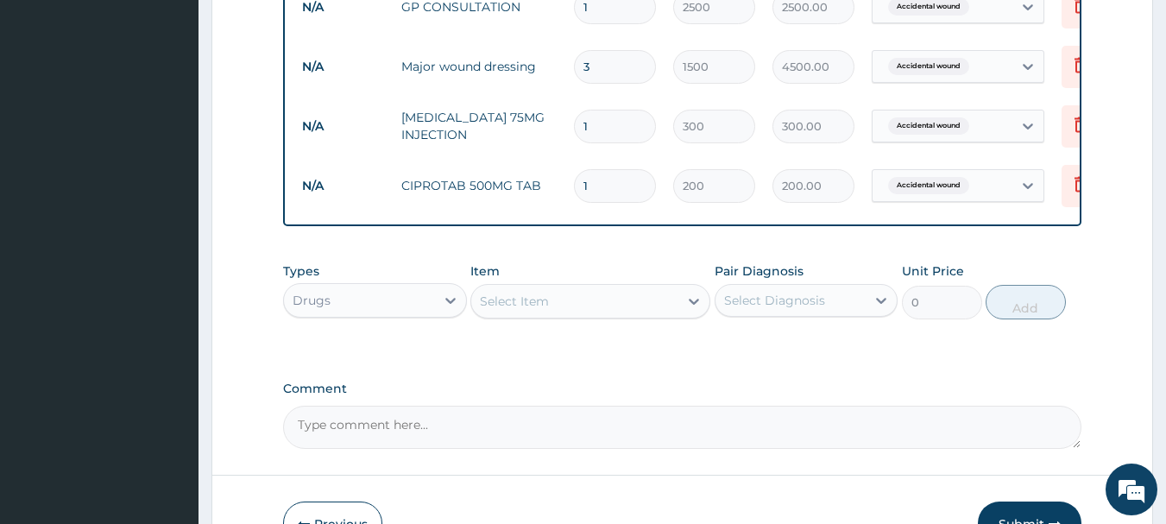
type input "10"
type input "2000.00"
type input "10"
click at [699, 310] on icon at bounding box center [693, 300] width 17 height 17
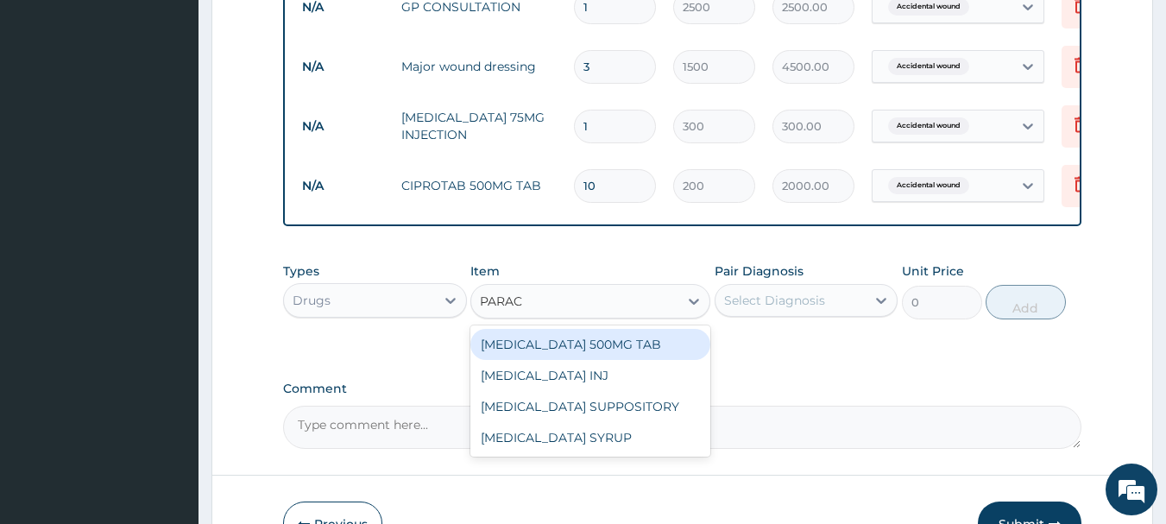
type input "PARACE"
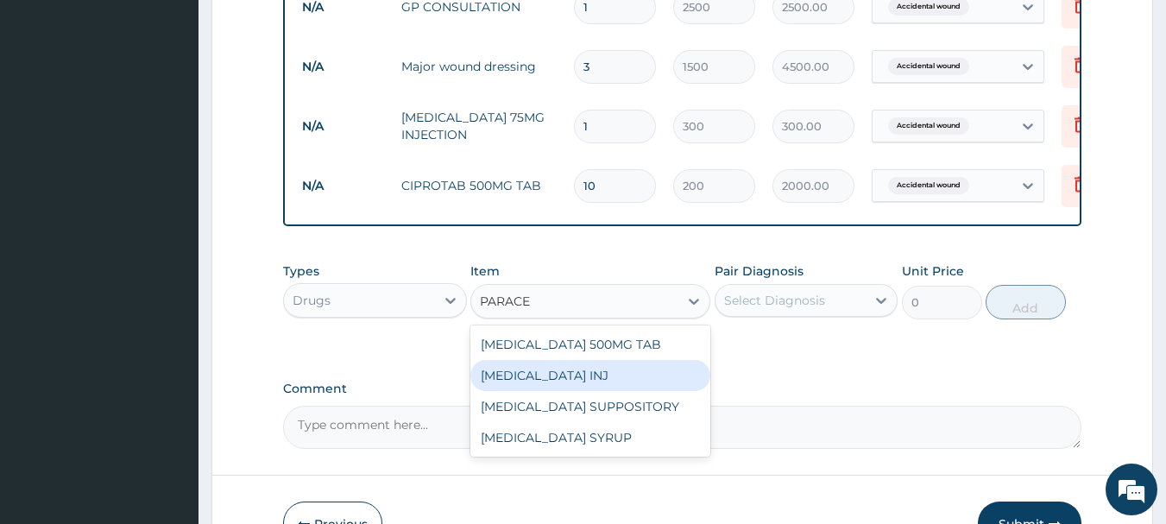
click at [619, 385] on div "PARACETAMOL INJ" at bounding box center [590, 375] width 240 height 31
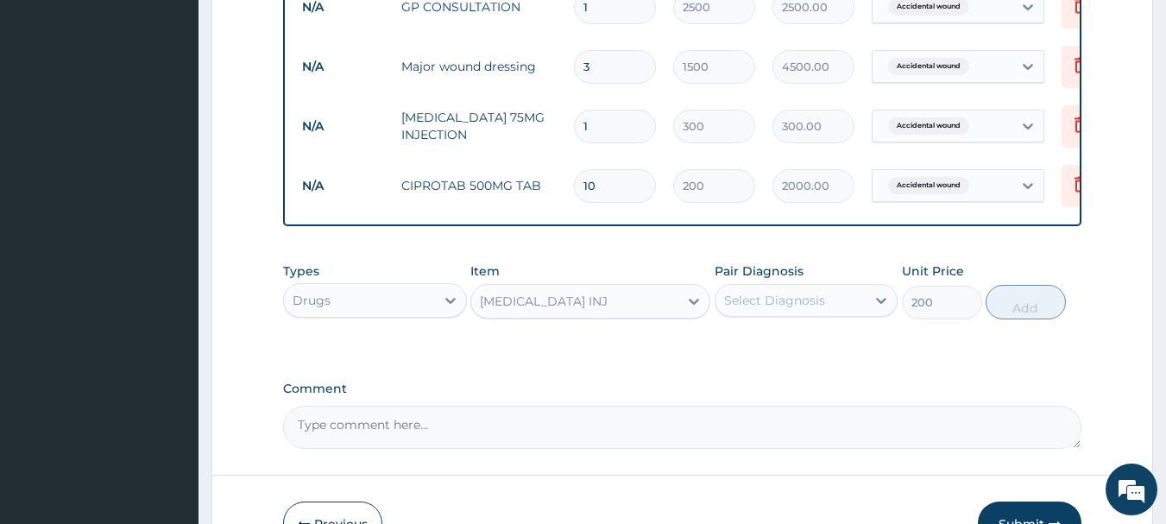
click at [675, 315] on div "PARACETAMOL INJ" at bounding box center [574, 301] width 207 height 28
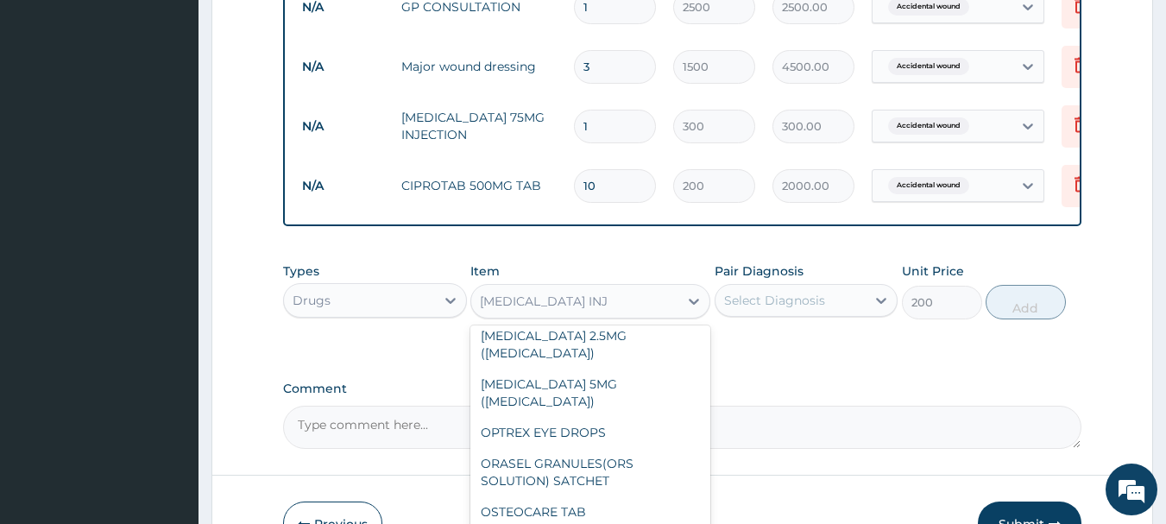
scroll to position [25511, 0]
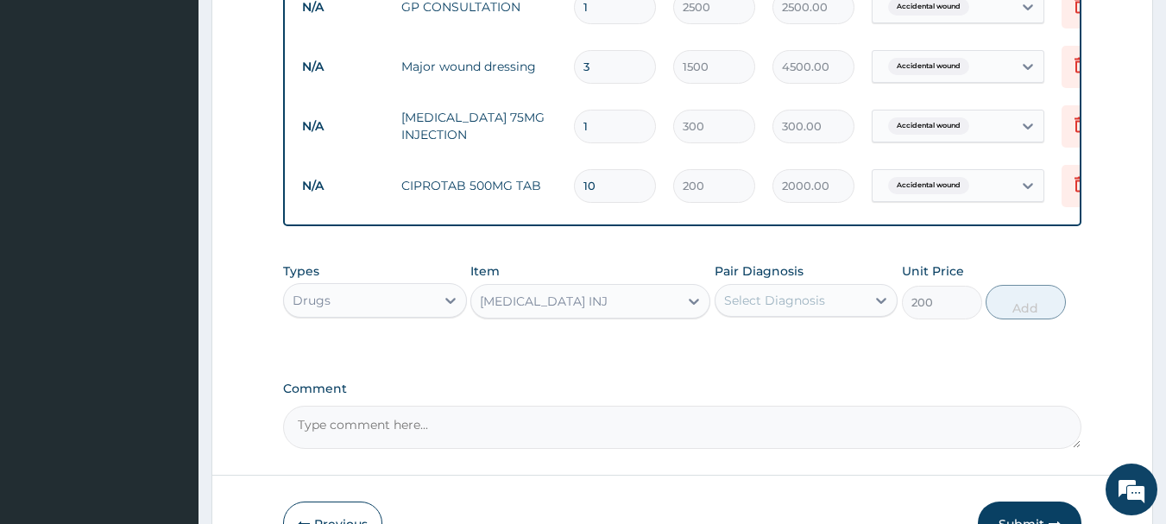
click at [632, 315] on div "PARACETAMOL INJ" at bounding box center [574, 301] width 207 height 28
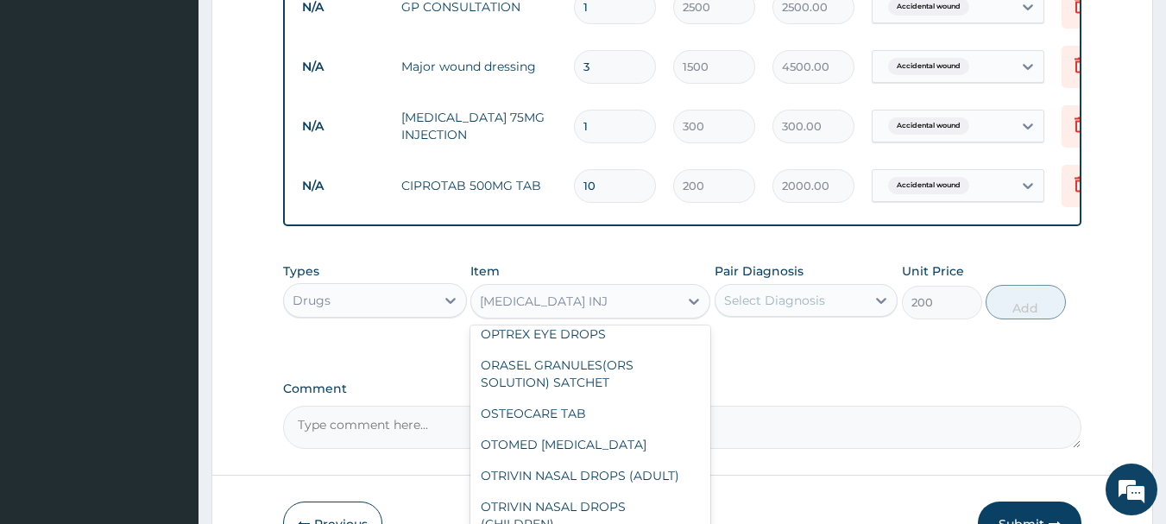
type input "18"
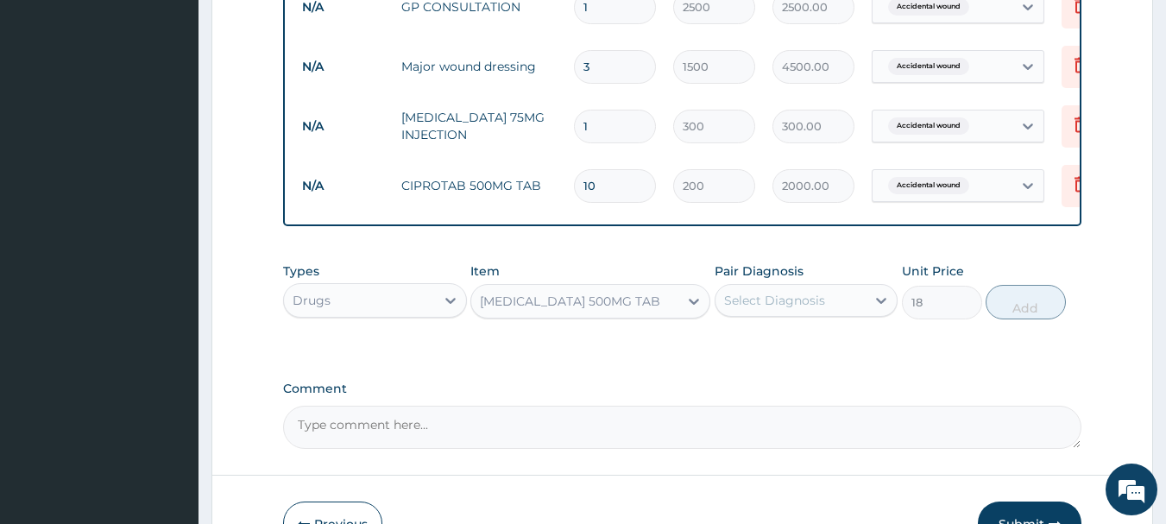
click at [856, 311] on div "Select Diagnosis" at bounding box center [790, 300] width 151 height 28
click at [815, 351] on label "Accidental wound" at bounding box center [800, 342] width 114 height 17
checkbox input "true"
click at [1045, 311] on button "Add" at bounding box center [1025, 302] width 80 height 35
type input "0"
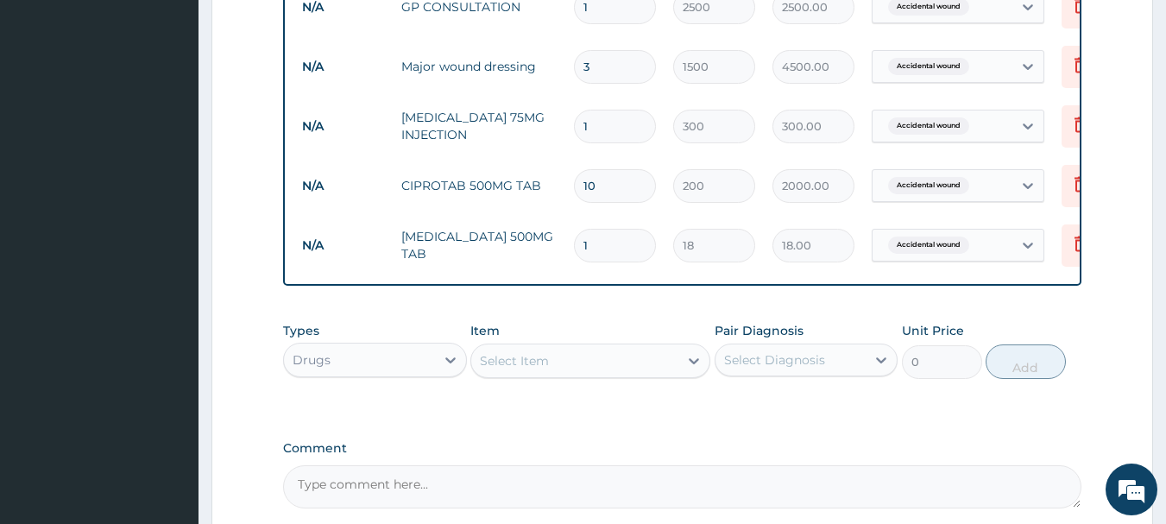
type input "18"
type input "324.00"
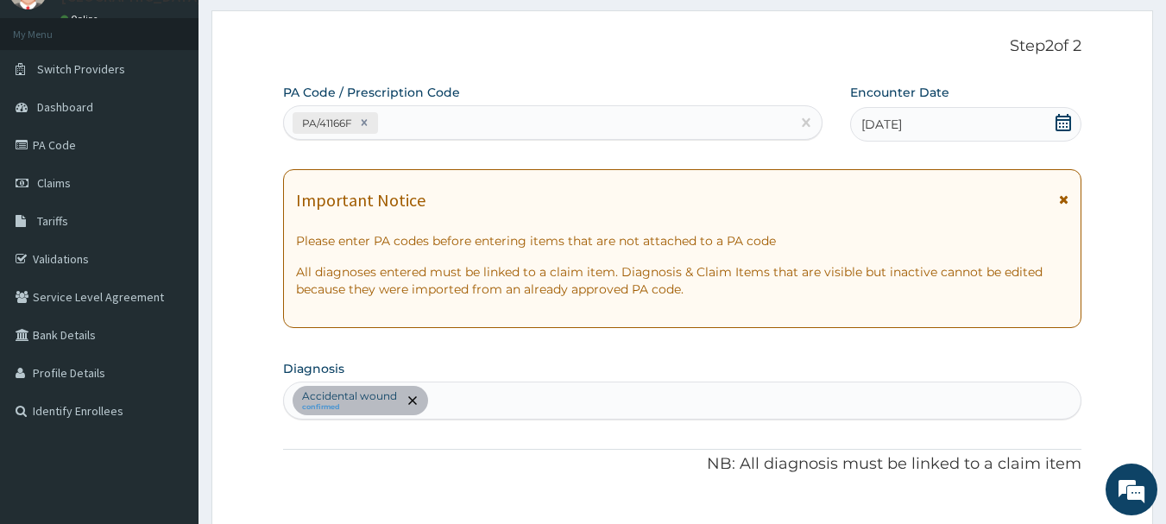
scroll to position [80, 0]
type input "18"
click at [512, 399] on div "Accidental wound confirmed" at bounding box center [682, 401] width 797 height 36
type input "MYALGIA"
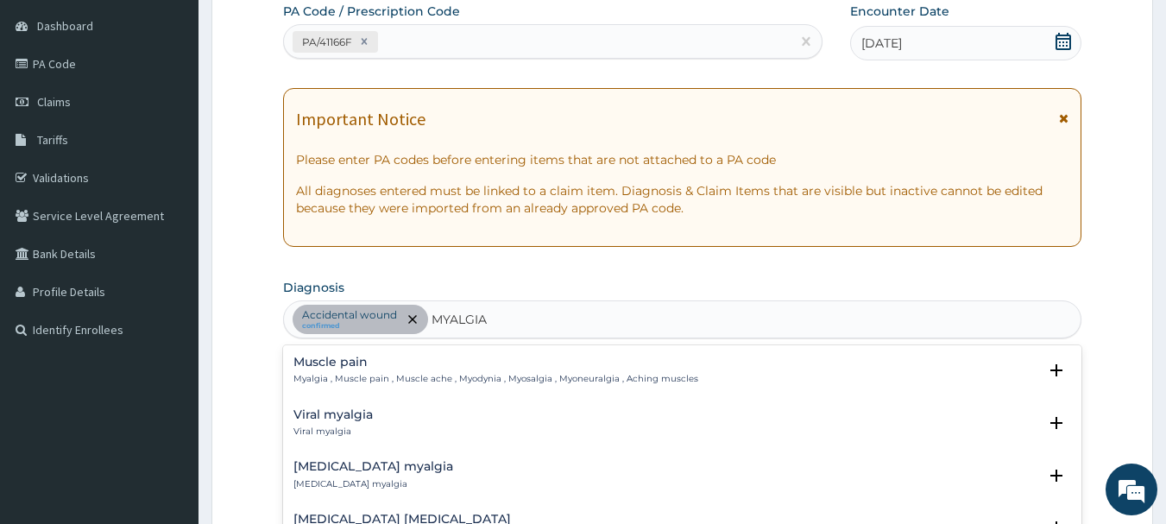
scroll to position [167, 0]
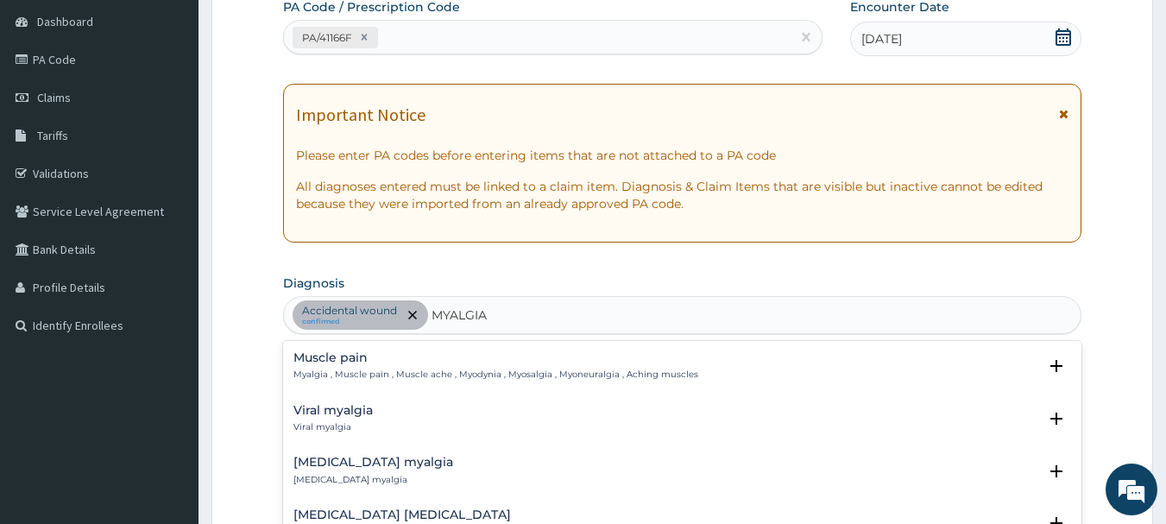
click at [380, 376] on p "Myalgia , Muscle pain , Muscle ache , Myodynia , Myosalgia , Myoneuralgia , Ach…" at bounding box center [495, 374] width 405 height 12
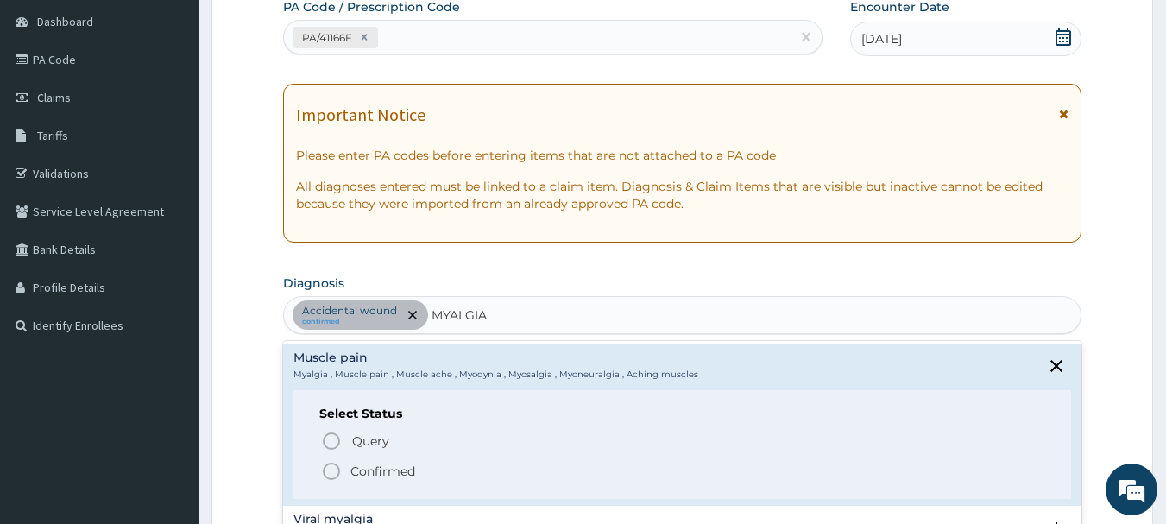
click at [368, 464] on p "Confirmed" at bounding box center [382, 470] width 65 height 17
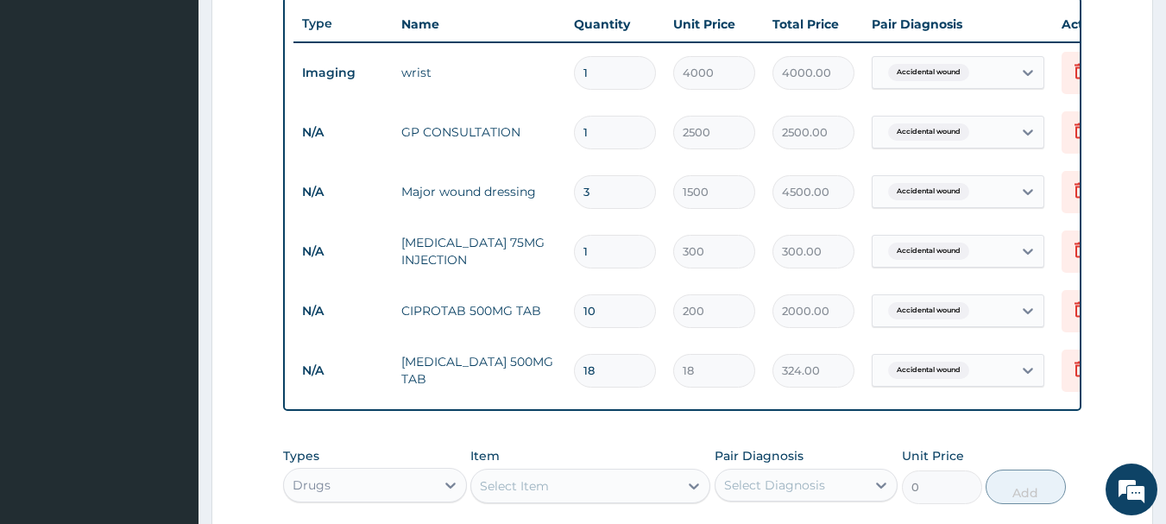
scroll to position [684, 0]
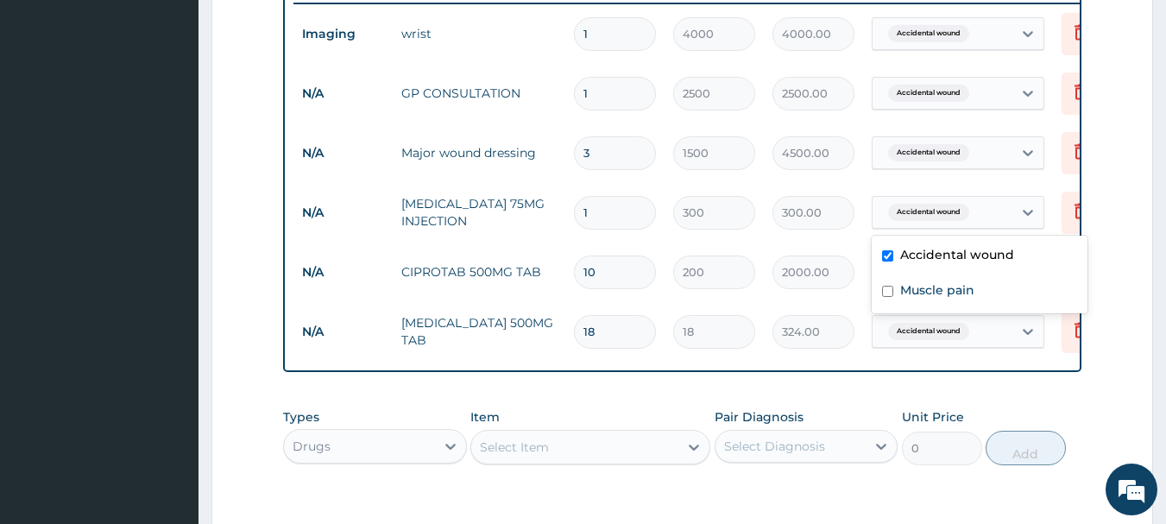
click at [946, 213] on span "Accidental wound" at bounding box center [928, 212] width 81 height 17
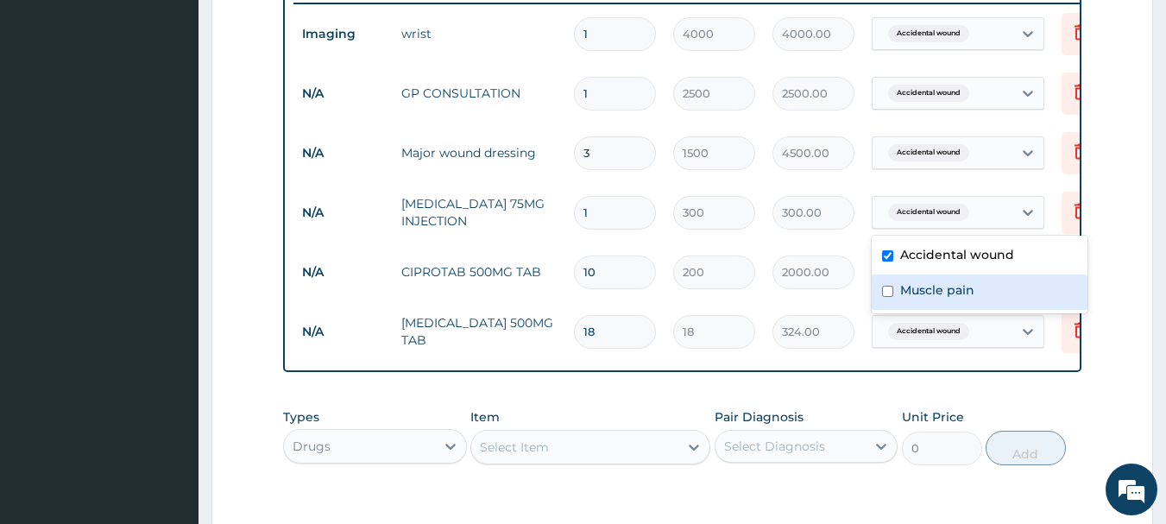
click at [942, 285] on label "Muscle pain" at bounding box center [937, 289] width 74 height 17
checkbox input "true"
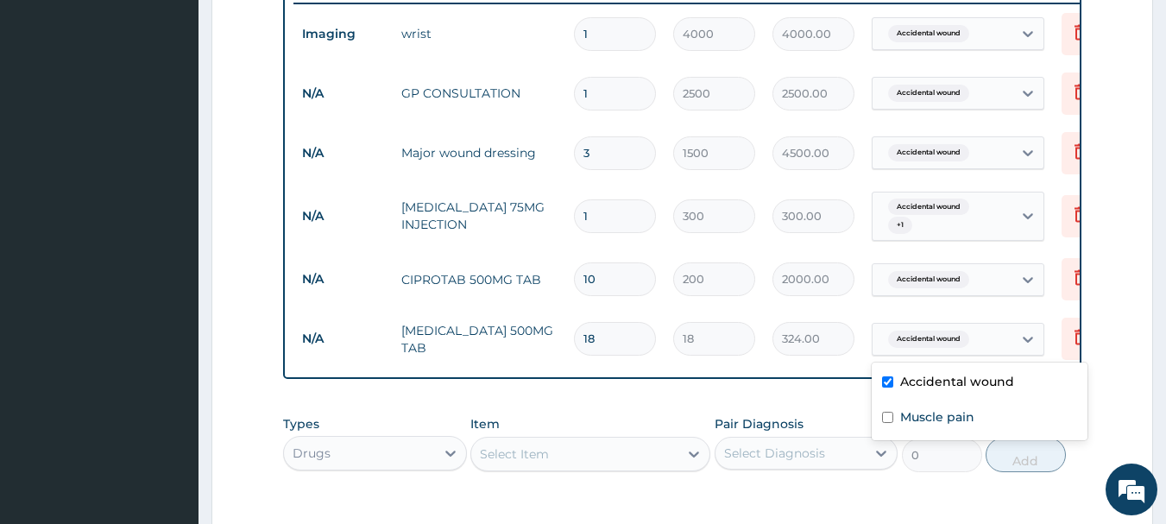
click at [925, 337] on span "Accidental wound" at bounding box center [928, 338] width 81 height 17
click at [924, 406] on div "Muscle pain" at bounding box center [979, 418] width 216 height 35
checkbox input "true"
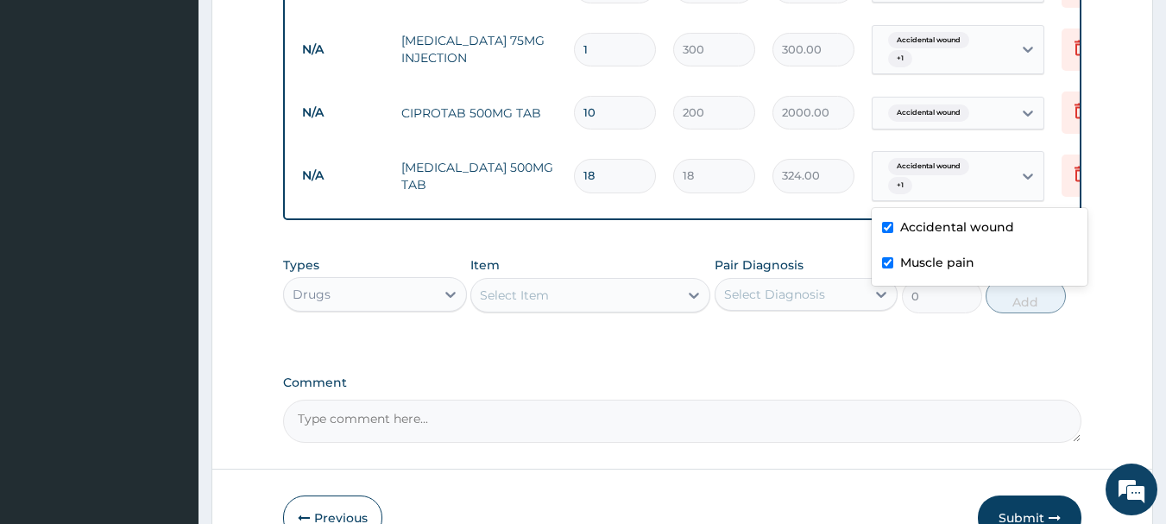
scroll to position [857, 0]
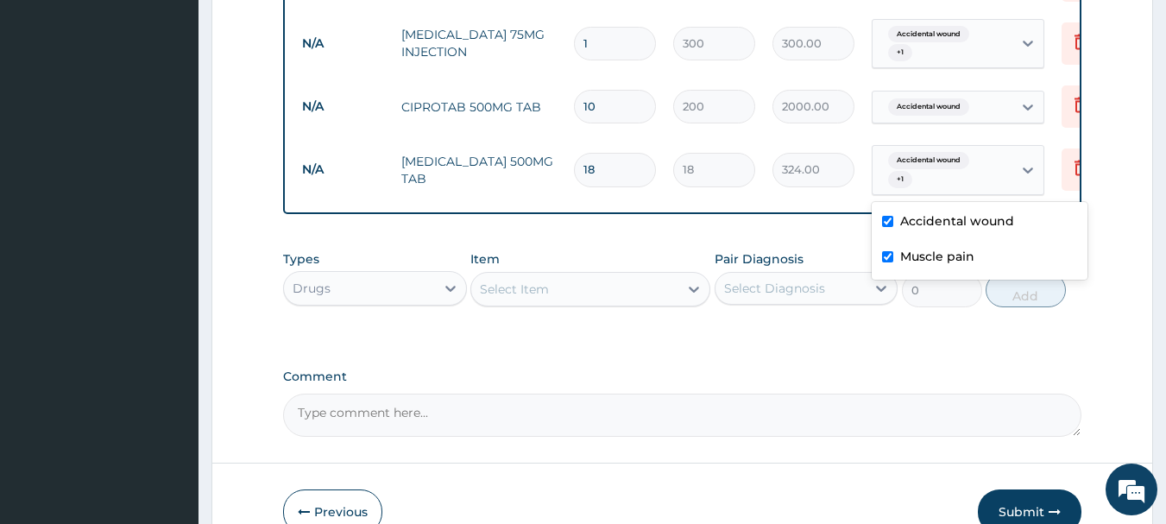
click at [608, 301] on div "Select Item" at bounding box center [574, 289] width 207 height 28
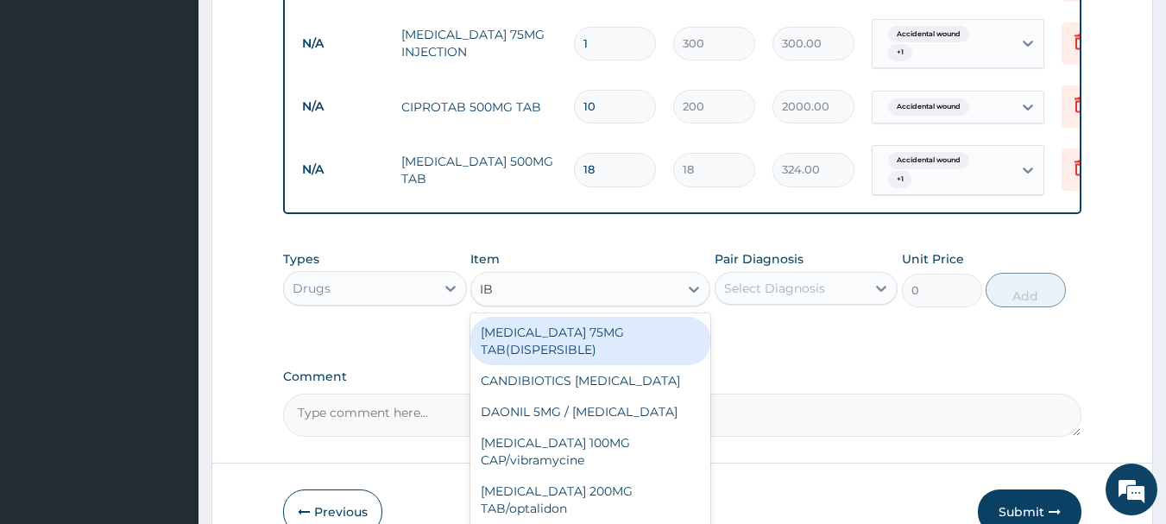
type input "IB"
click at [930, 167] on span "Accidental wound" at bounding box center [928, 160] width 81 height 17
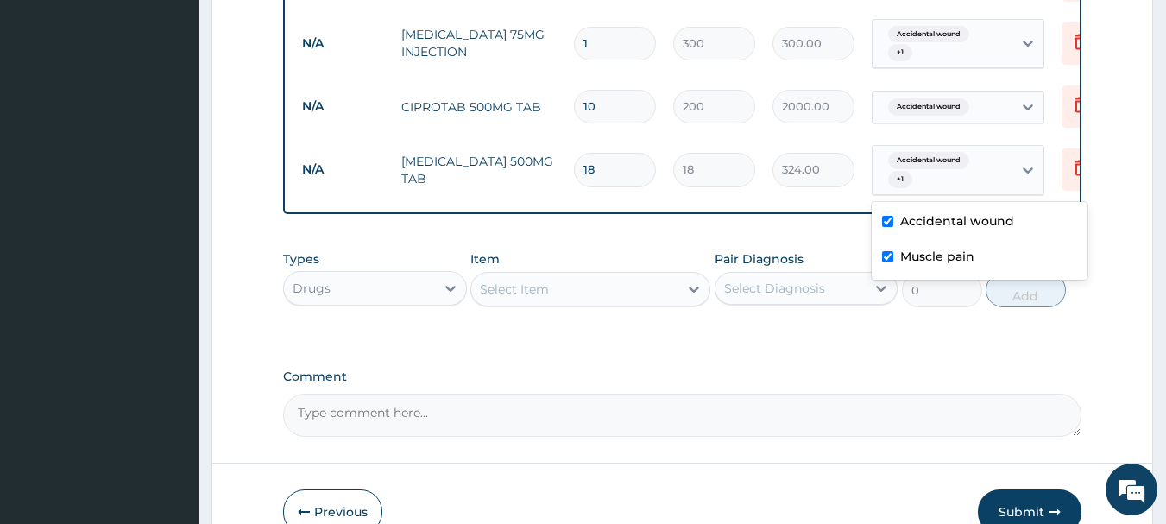
click at [904, 214] on label "Accidental wound" at bounding box center [957, 220] width 114 height 17
checkbox input "false"
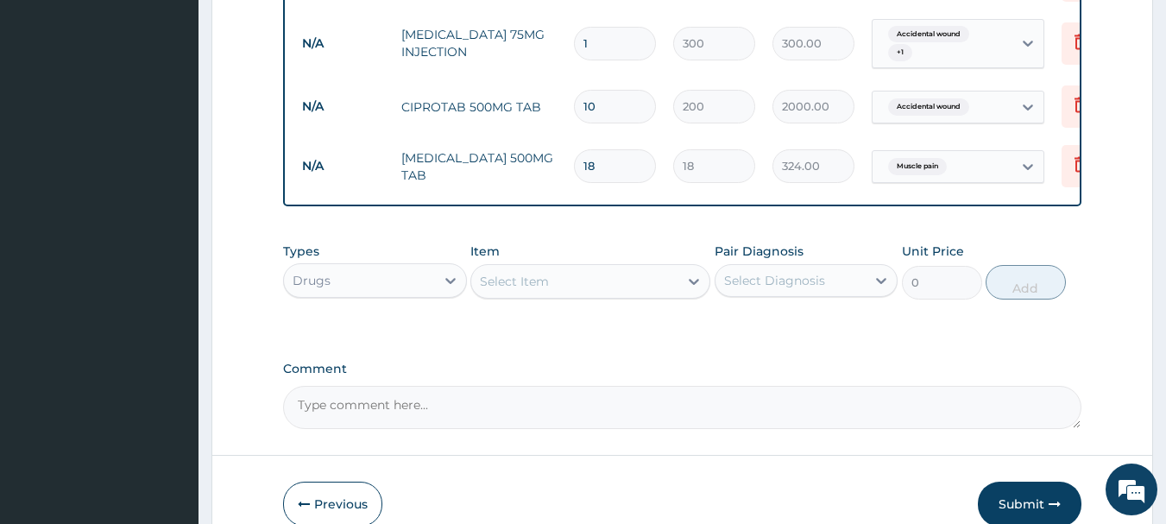
click at [694, 248] on div "Types Drugs Item Select Item Pair Diagnosis Select Diagnosis Unit Price 0 Add" at bounding box center [682, 271] width 799 height 74
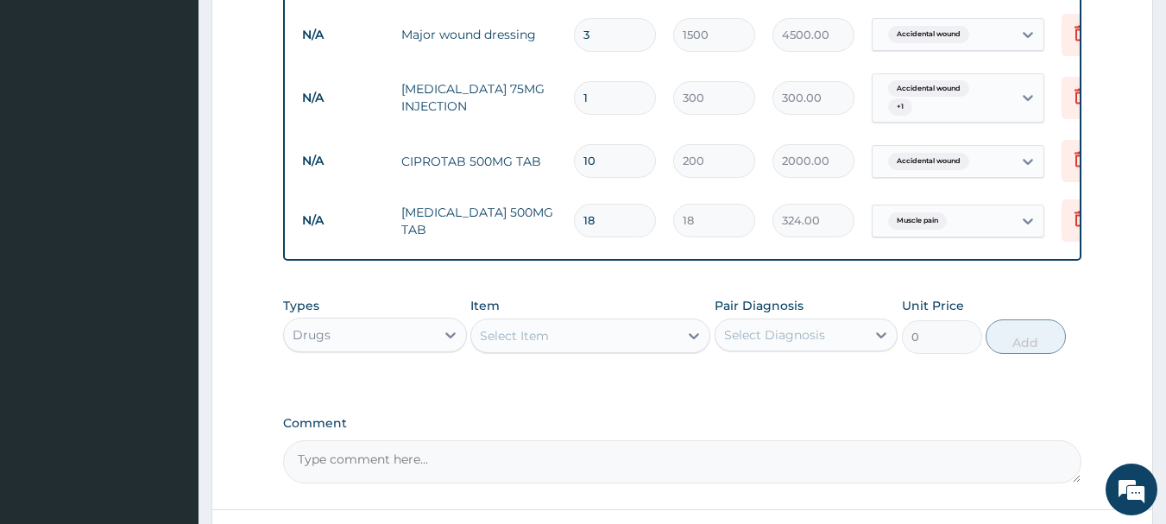
scroll to position [598, 0]
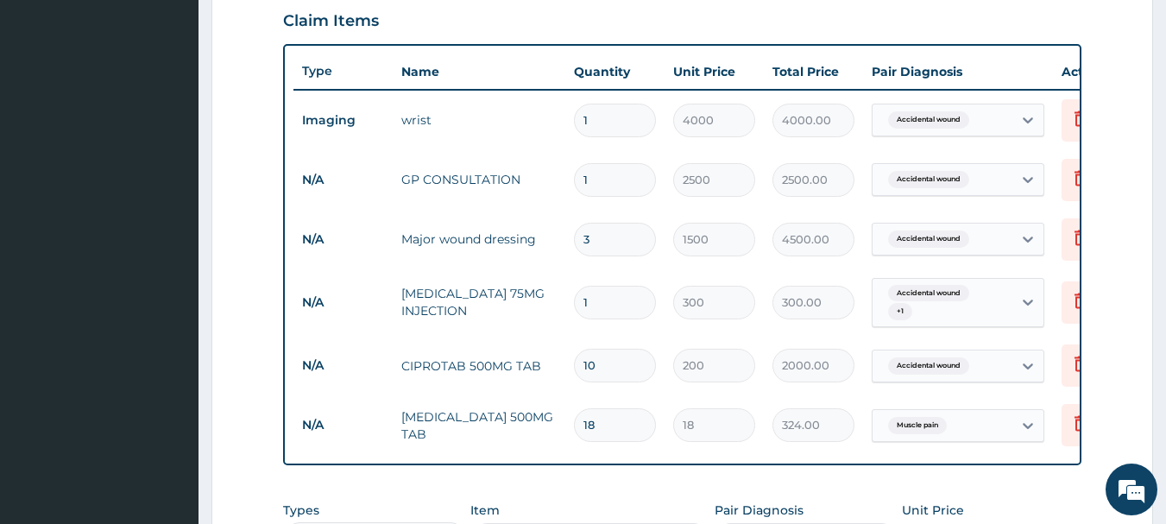
click at [606, 125] on input "1" at bounding box center [615, 121] width 82 height 34
type input "0.00"
type input "2"
type input "8000.00"
type input "2"
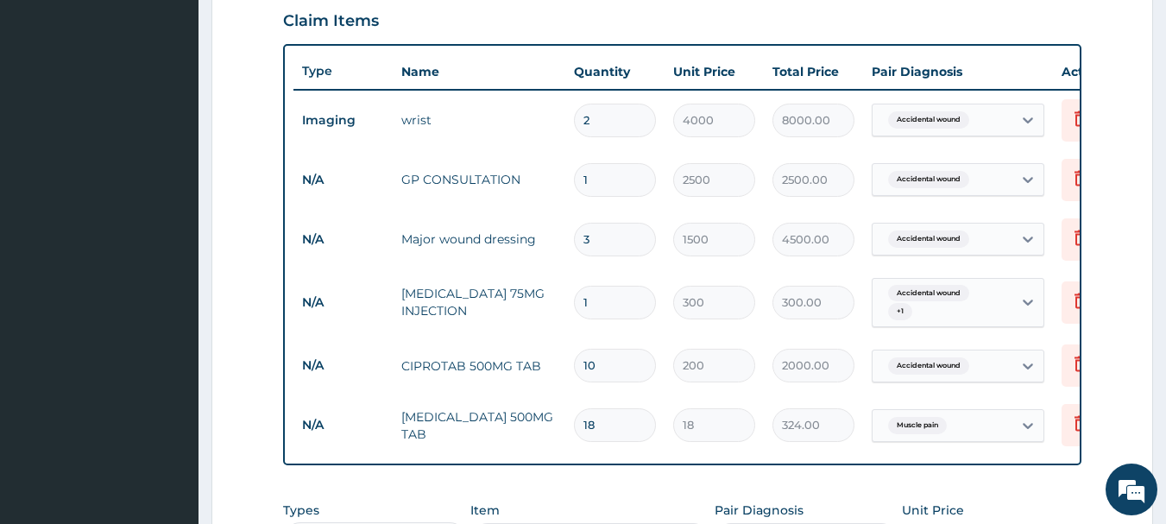
click at [1031, 57] on th "Pair Diagnosis" at bounding box center [958, 71] width 190 height 35
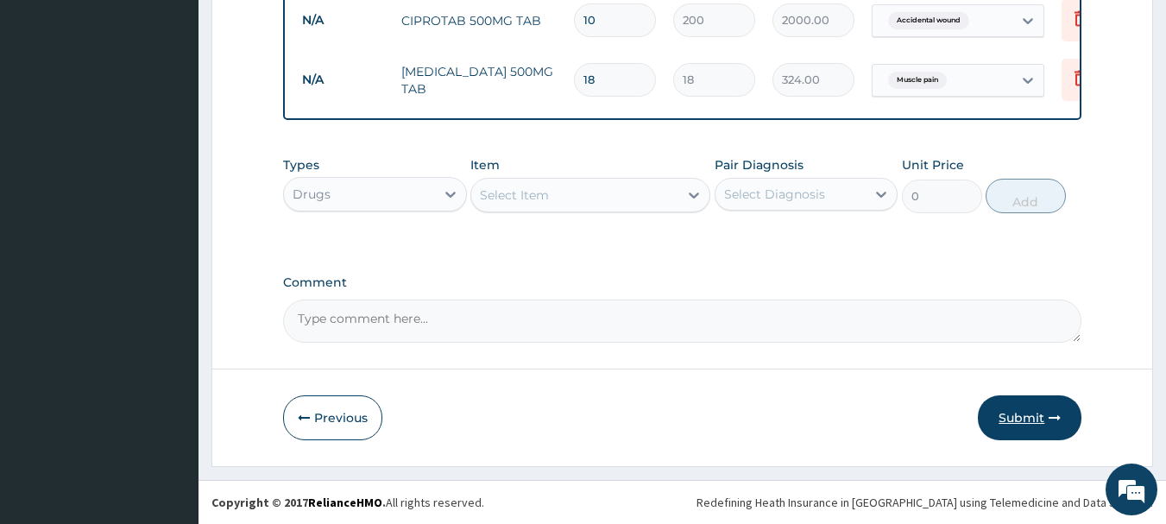
click at [1034, 417] on button "Submit" at bounding box center [1030, 417] width 104 height 45
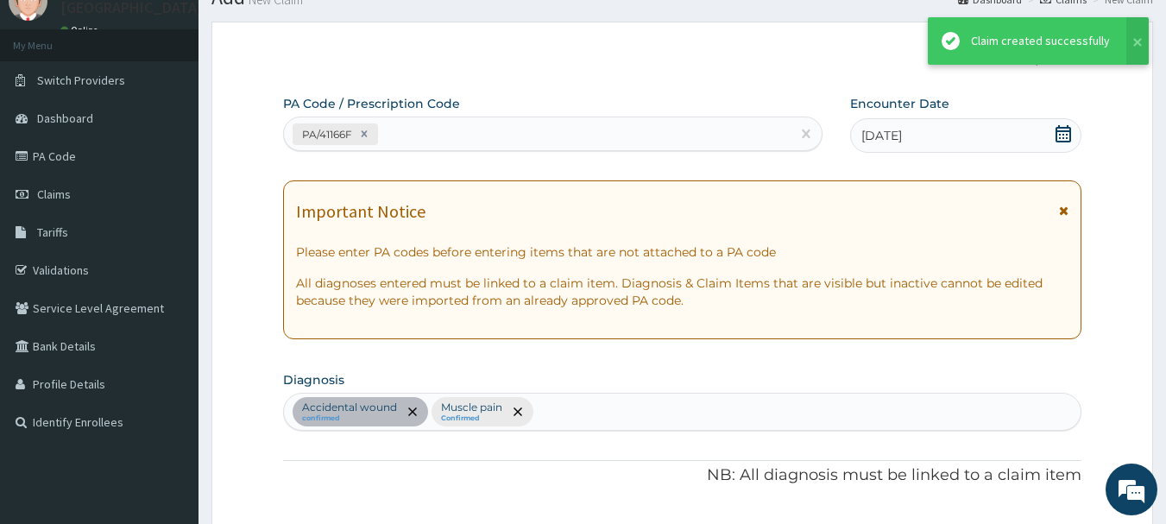
scroll to position [956, 0]
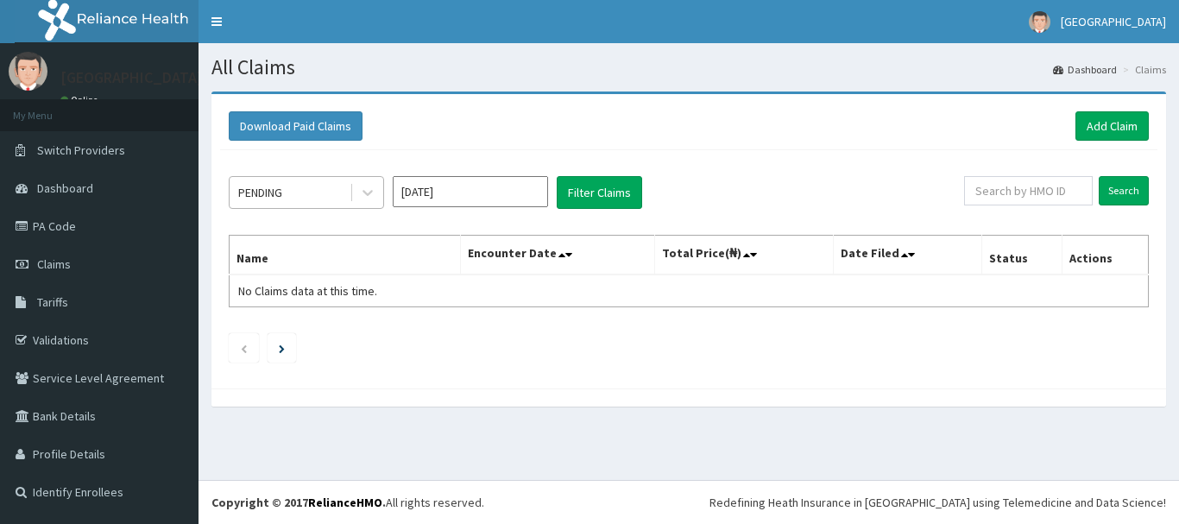
click at [335, 197] on div "PENDING" at bounding box center [290, 193] width 120 height 28
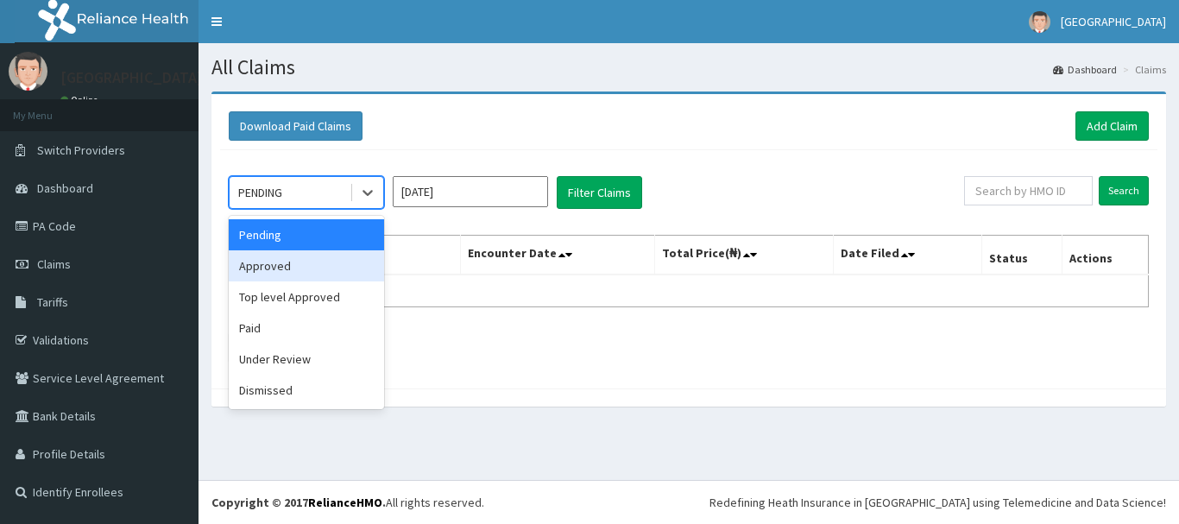
click at [307, 270] on div "Approved" at bounding box center [306, 265] width 155 height 31
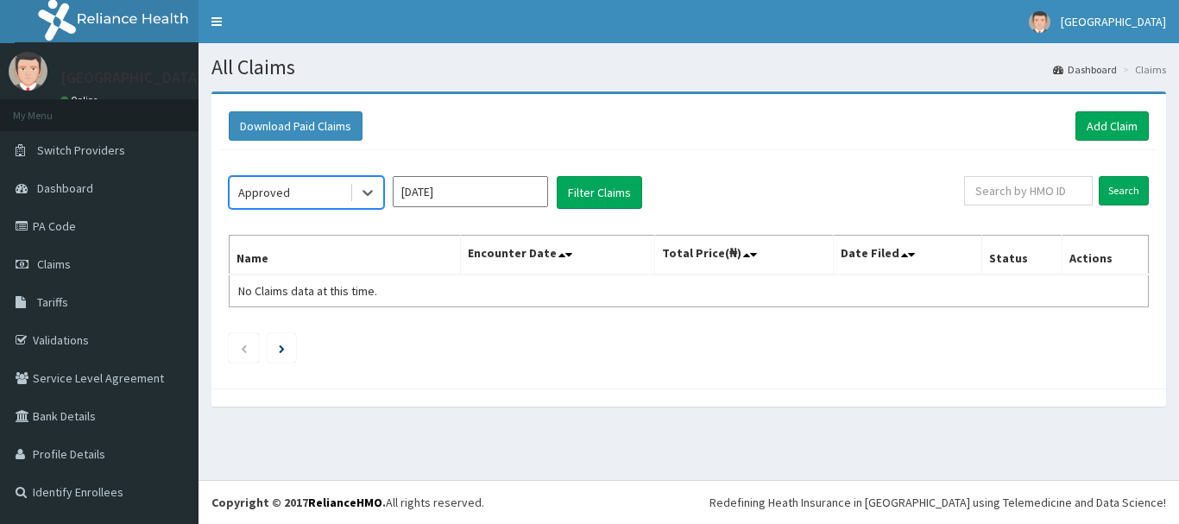
click at [466, 189] on input "[DATE]" at bounding box center [470, 191] width 155 height 31
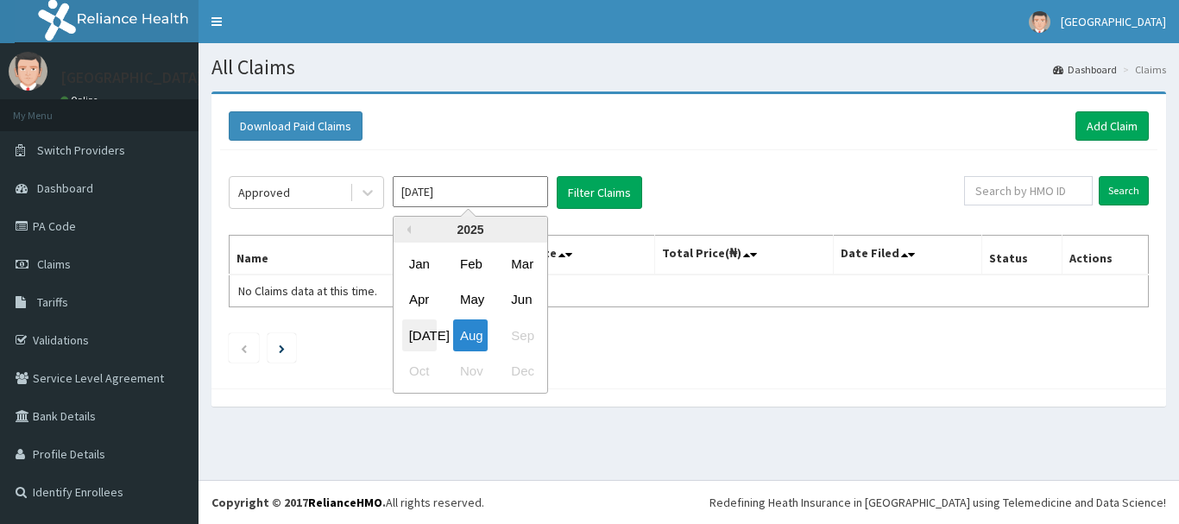
click at [413, 330] on div "[DATE]" at bounding box center [419, 335] width 35 height 32
type input "[DATE]"
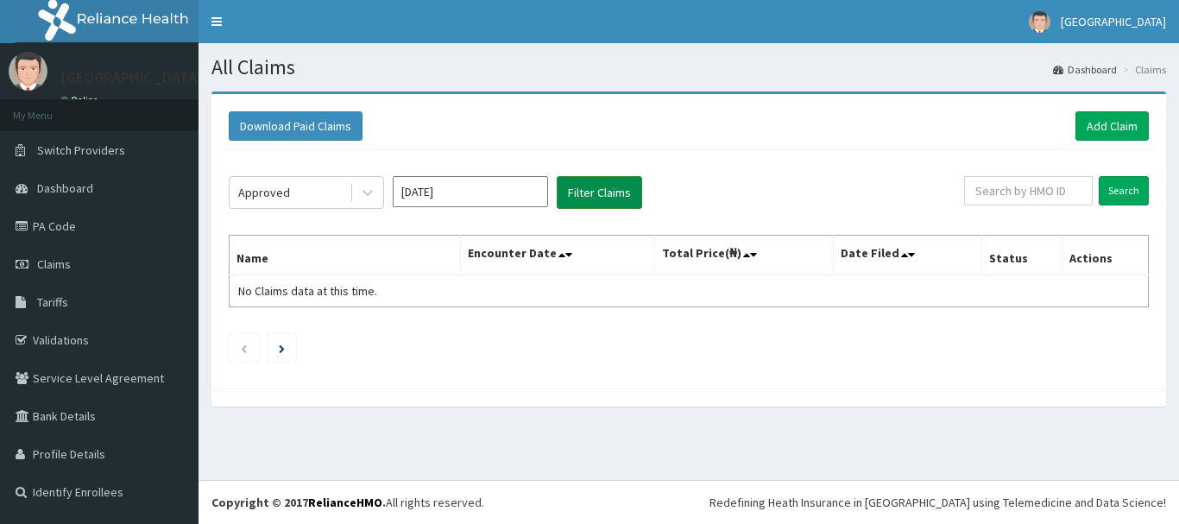
click at [590, 194] on button "Filter Claims" at bounding box center [599, 192] width 85 height 33
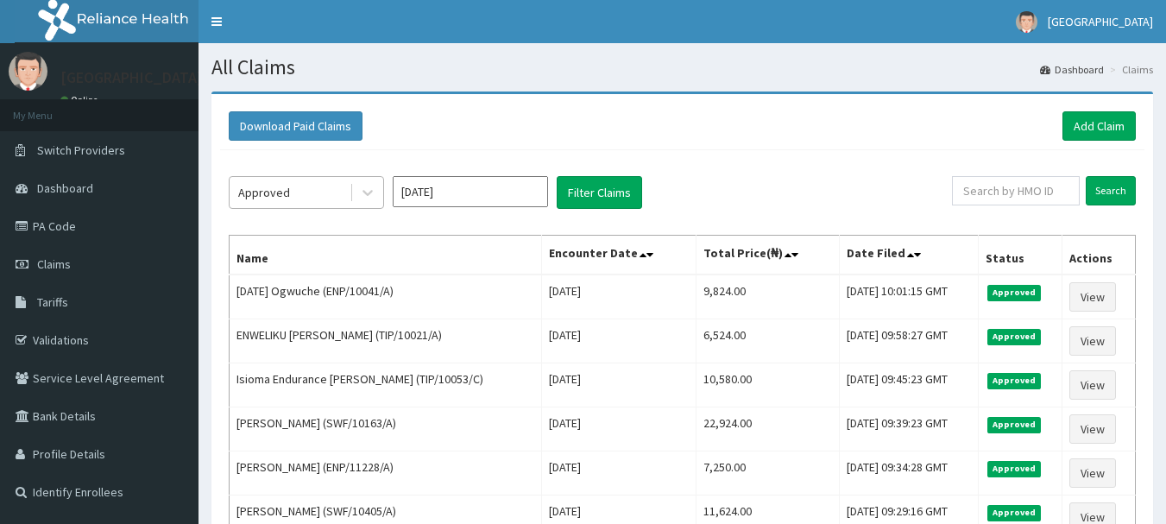
click at [297, 196] on div "Approved" at bounding box center [290, 193] width 120 height 28
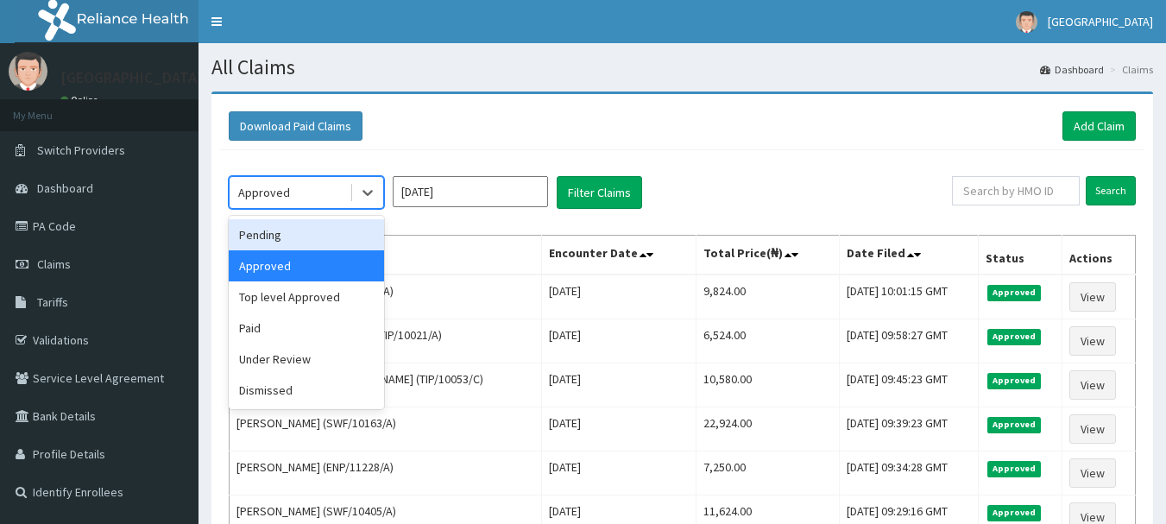
click at [304, 230] on div "Pending" at bounding box center [306, 234] width 155 height 31
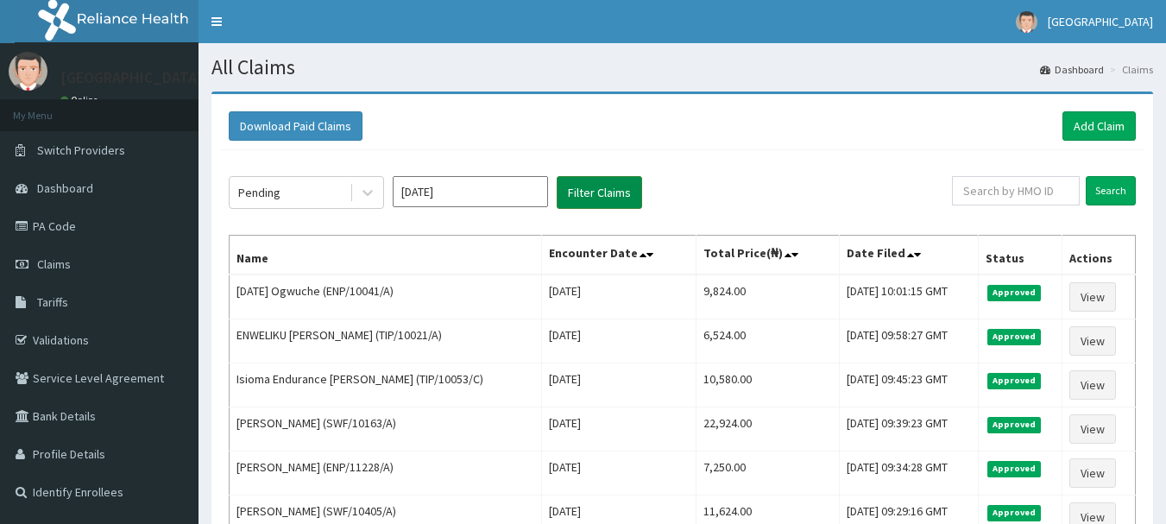
click at [583, 190] on button "Filter Claims" at bounding box center [599, 192] width 85 height 33
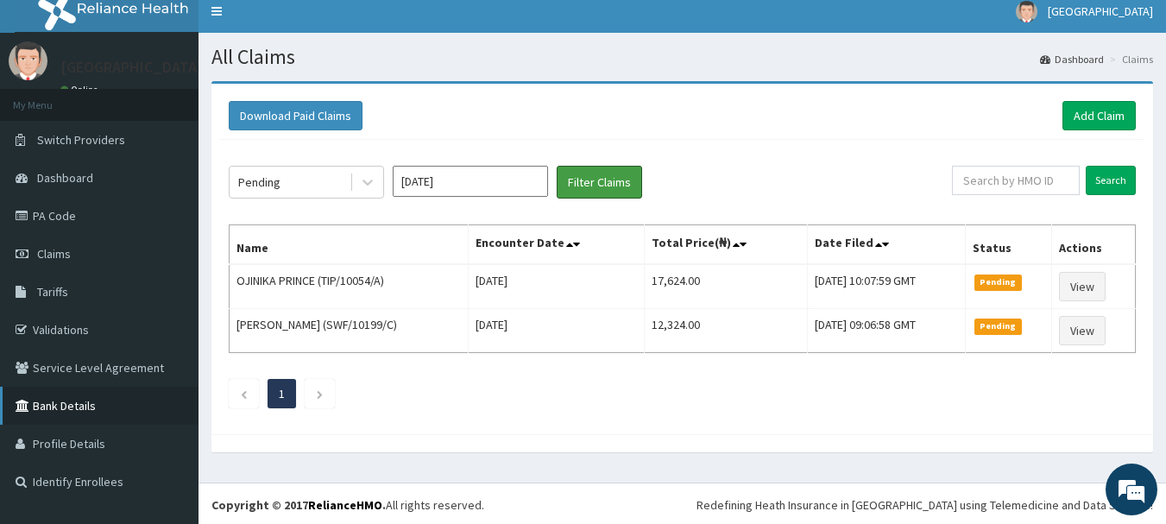
scroll to position [13, 0]
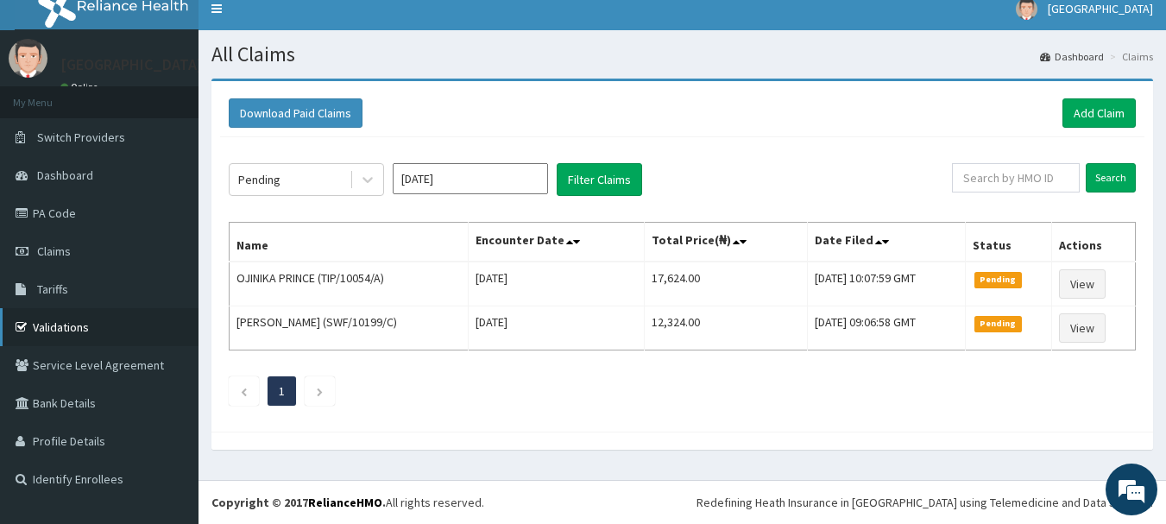
click at [66, 322] on link "Validations" at bounding box center [99, 327] width 198 height 38
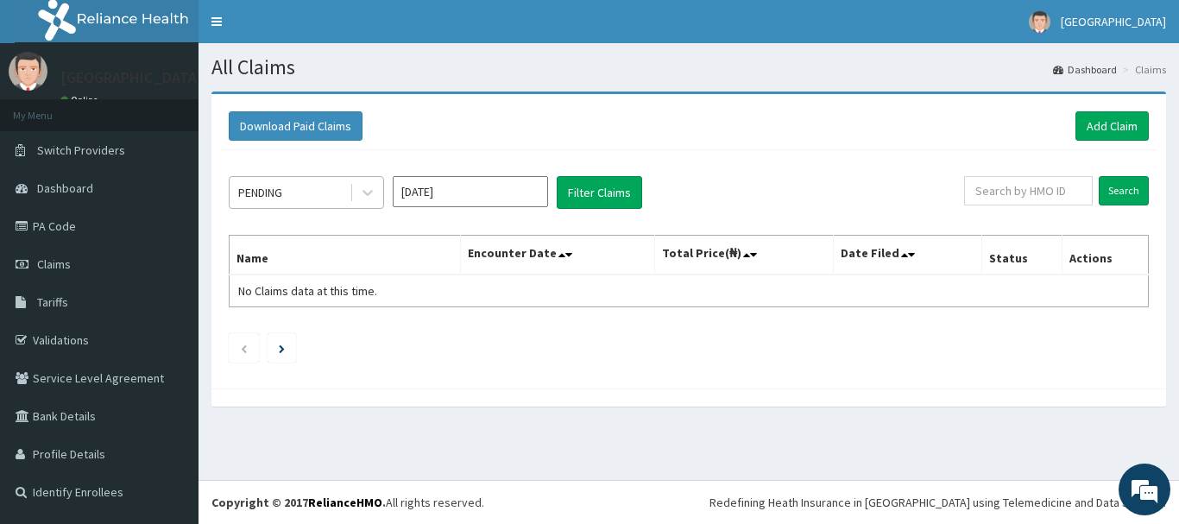
click at [330, 207] on div "PENDING" at bounding box center [306, 192] width 155 height 33
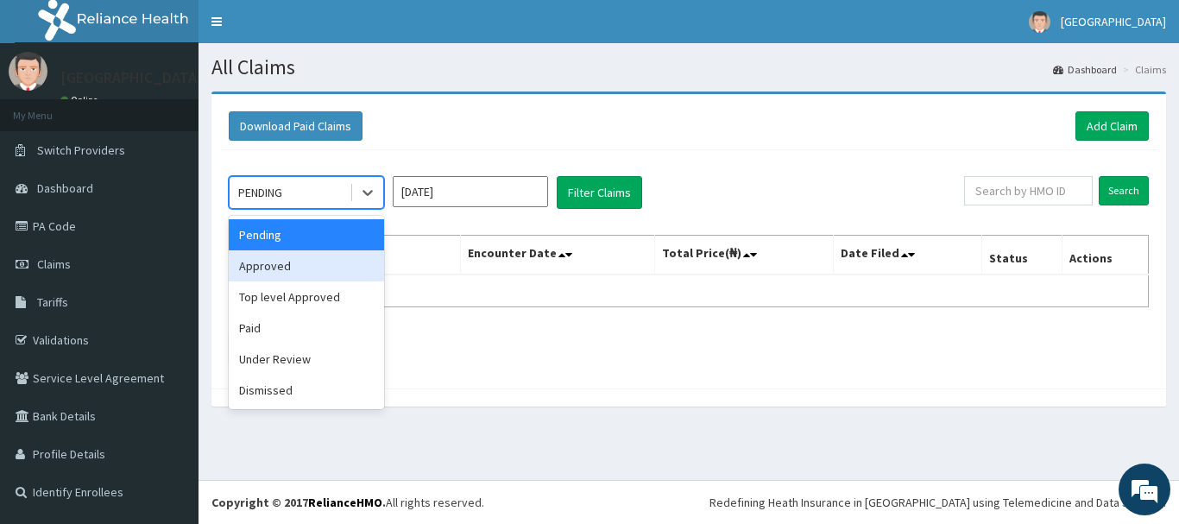
click at [302, 258] on div "Approved" at bounding box center [306, 265] width 155 height 31
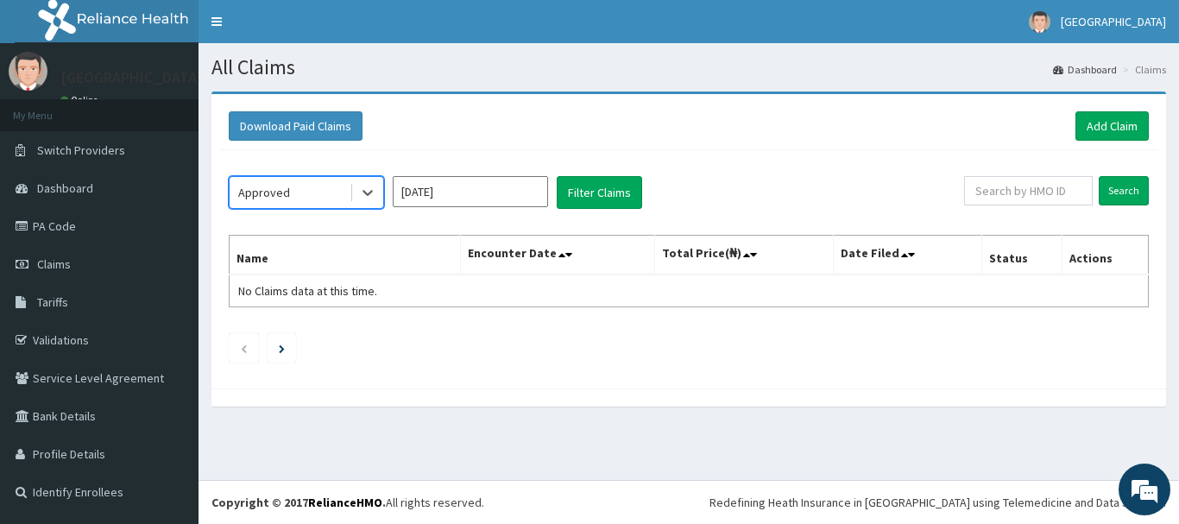
click at [515, 201] on input "[DATE]" at bounding box center [470, 191] width 155 height 31
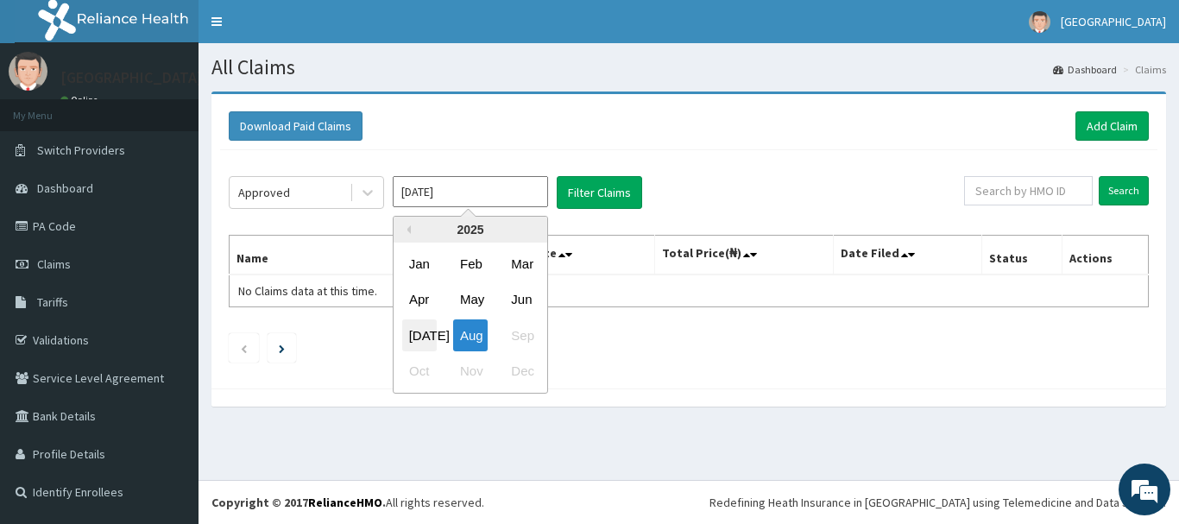
click at [406, 336] on div "[DATE]" at bounding box center [419, 335] width 35 height 32
type input "[DATE]"
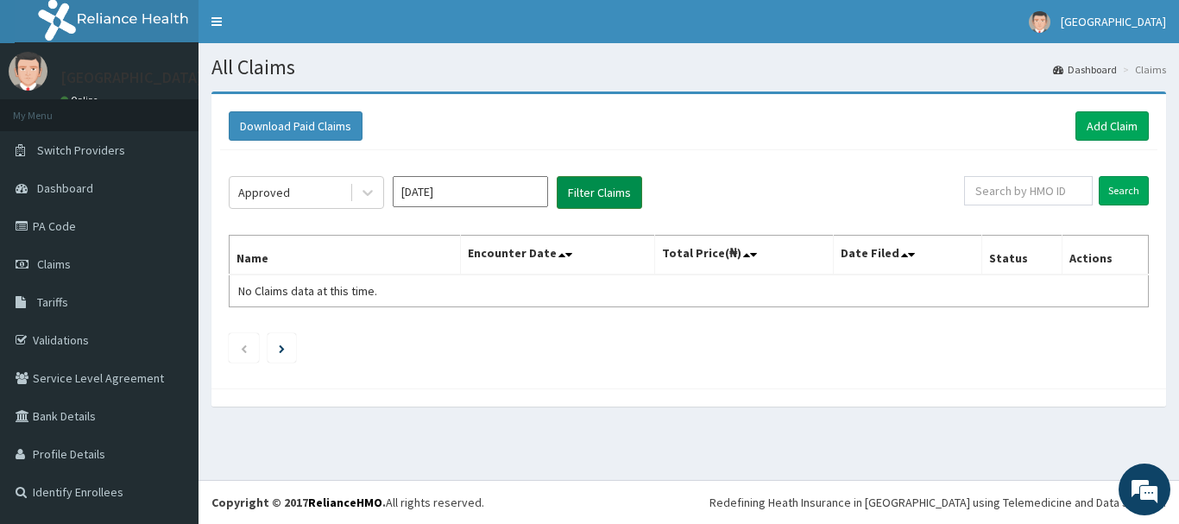
click at [577, 192] on button "Filter Claims" at bounding box center [599, 192] width 85 height 33
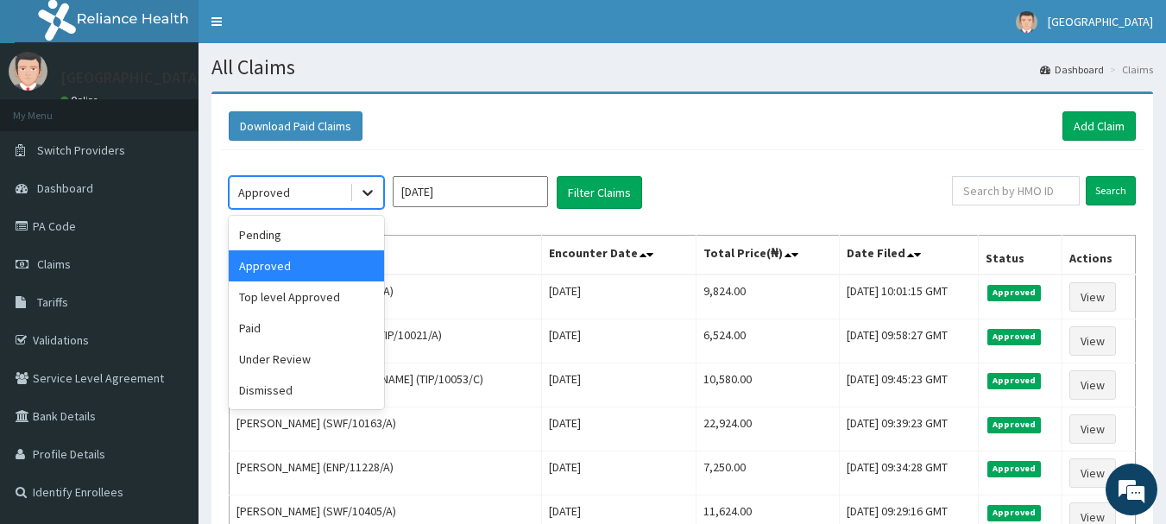
click at [355, 200] on div at bounding box center [367, 192] width 31 height 31
click at [324, 246] on div "Pending" at bounding box center [306, 234] width 155 height 31
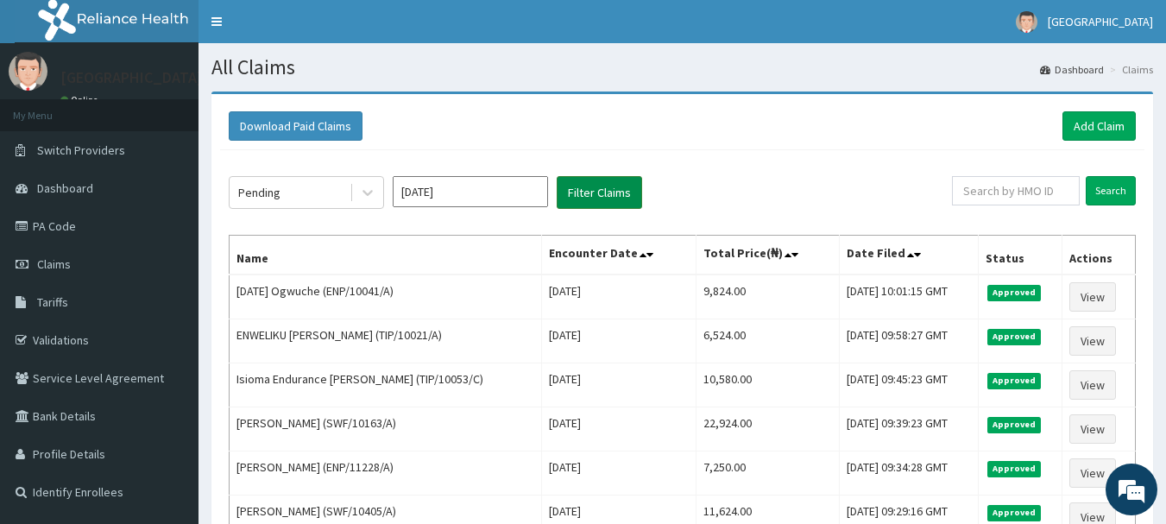
click at [583, 187] on button "Filter Claims" at bounding box center [599, 192] width 85 height 33
